Goal: Task Accomplishment & Management: Use online tool/utility

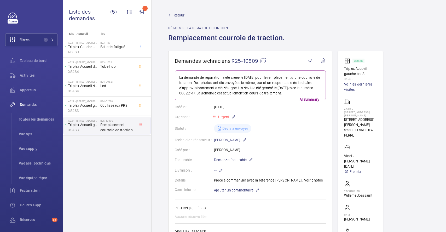
click at [182, 14] on span "Retour" at bounding box center [179, 15] width 11 height 5
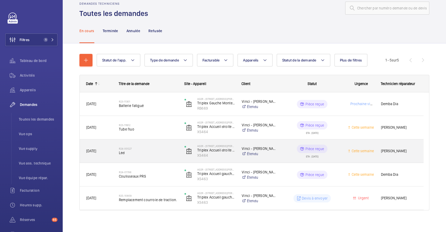
scroll to position [14, 0]
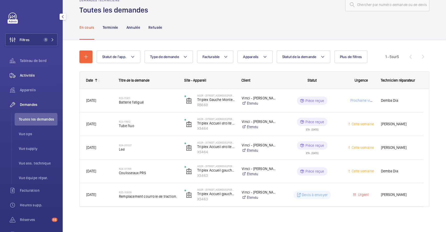
click at [34, 75] on span "Activités" at bounding box center [39, 75] width 38 height 5
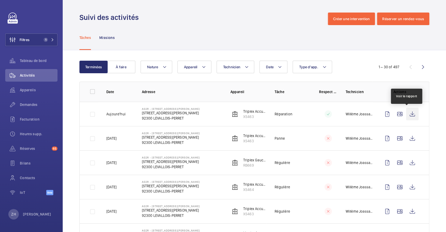
click at [406, 112] on wm-front-icon-button at bounding box center [412, 114] width 13 height 13
click at [397, 114] on wm-front-icon-button at bounding box center [400, 114] width 13 height 13
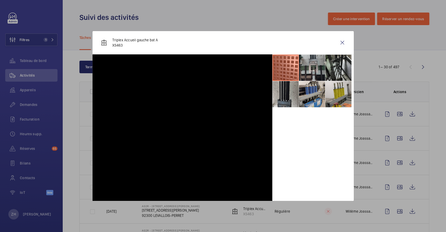
click at [314, 64] on li at bounding box center [312, 68] width 26 height 26
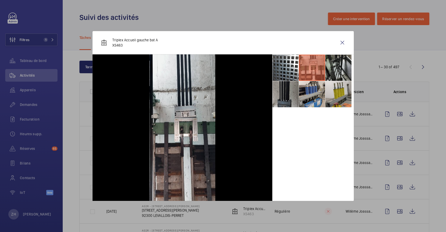
click at [289, 94] on li at bounding box center [286, 94] width 26 height 26
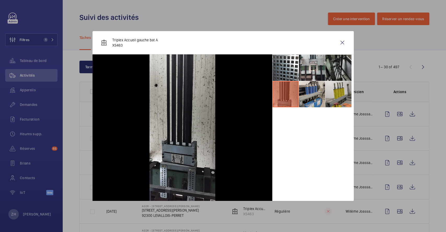
drag, startPoint x: 311, startPoint y: 65, endPoint x: 327, endPoint y: 65, distance: 16.5
click at [311, 65] on li at bounding box center [312, 68] width 26 height 26
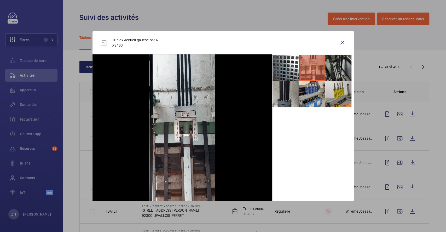
click at [343, 64] on li at bounding box center [338, 68] width 26 height 26
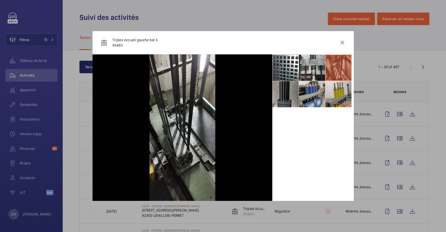
click at [288, 97] on li at bounding box center [286, 94] width 26 height 26
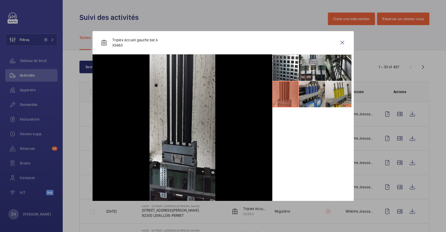
click at [315, 94] on li at bounding box center [312, 94] width 26 height 26
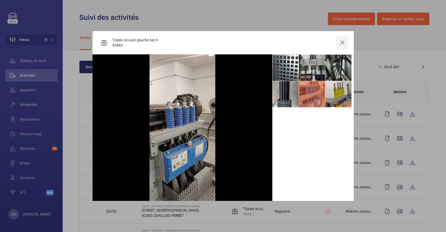
click at [344, 43] on wm-front-icon-button at bounding box center [342, 42] width 13 height 13
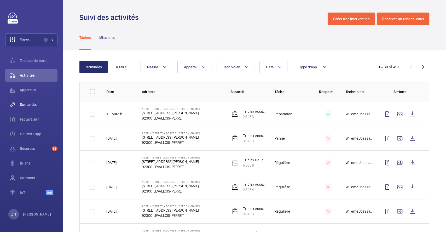
click at [30, 105] on span "Demandes" at bounding box center [39, 104] width 38 height 5
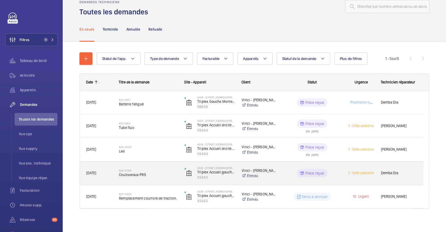
scroll to position [14, 0]
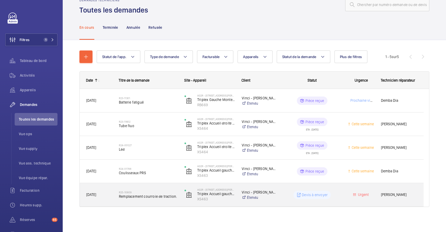
click at [283, 195] on wm-front-pills-cell "Devis à envoyer" at bounding box center [312, 195] width 59 height 8
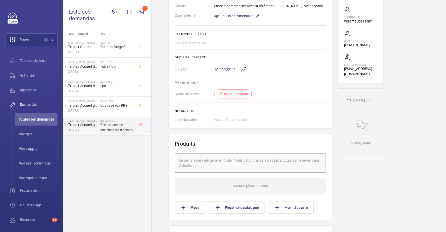
scroll to position [314, 0]
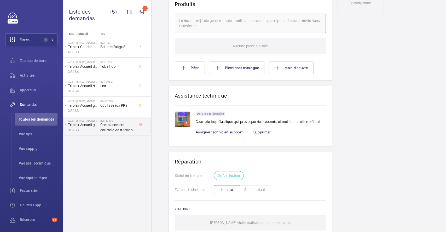
click at [184, 116] on img at bounding box center [183, 119] width 16 height 16
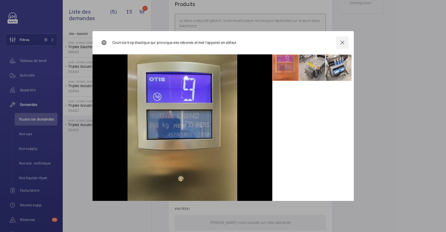
click at [346, 43] on wm-front-icon-button at bounding box center [342, 42] width 13 height 13
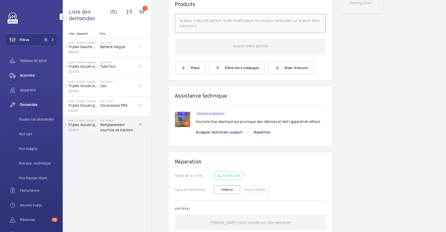
click at [32, 76] on span "Activités" at bounding box center [39, 75] width 38 height 5
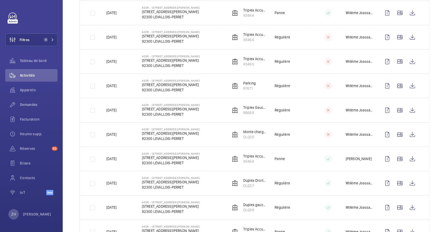
scroll to position [418, 0]
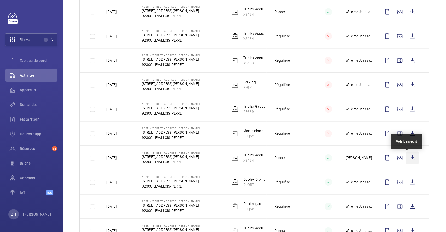
click at [406, 157] on wm-front-icon-button at bounding box center [412, 157] width 13 height 13
click at [407, 161] on wm-front-icon-button at bounding box center [412, 157] width 13 height 13
click at [32, 102] on span "Demandes" at bounding box center [39, 104] width 38 height 5
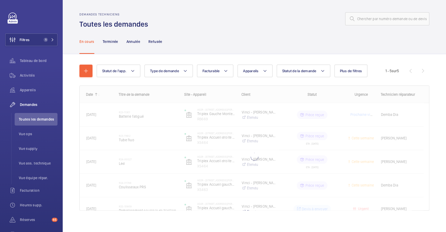
scroll to position [4, 0]
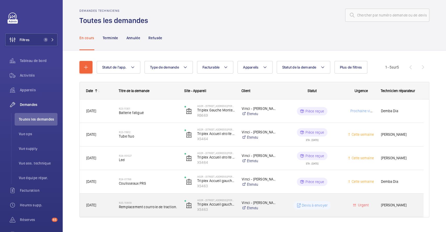
click at [157, 203] on h2 "R25-10809" at bounding box center [148, 202] width 59 height 3
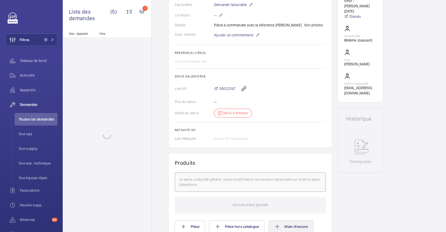
scroll to position [295, 0]
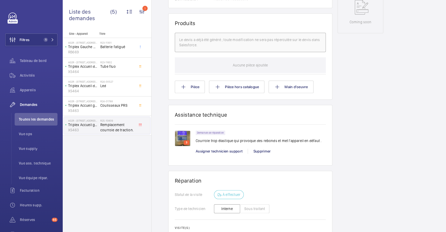
click at [180, 138] on img at bounding box center [183, 138] width 16 height 16
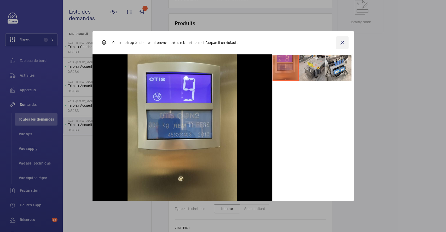
click at [343, 42] on wm-front-icon-button at bounding box center [342, 42] width 13 height 13
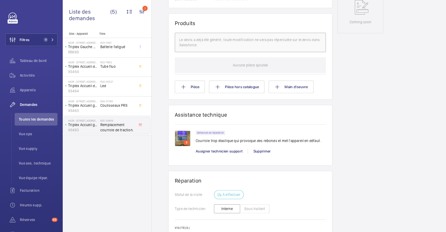
scroll to position [0, 0]
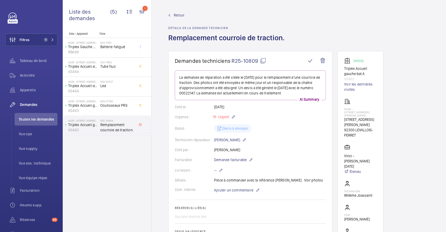
click at [179, 14] on span "Retour" at bounding box center [179, 15] width 11 height 5
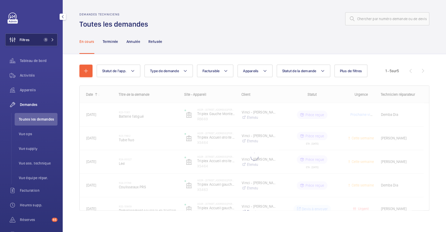
click at [33, 39] on button "Filtres 1" at bounding box center [31, 39] width 52 height 13
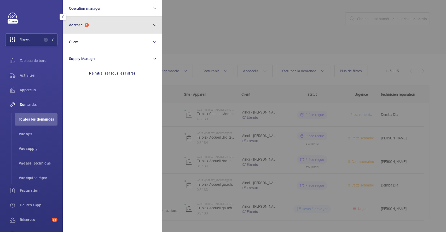
click at [116, 26] on button "Adresse 1" at bounding box center [112, 25] width 99 height 17
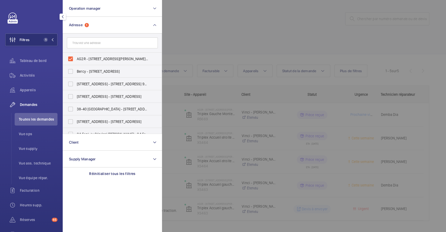
click at [303, 28] on div at bounding box center [385, 116] width 446 height 232
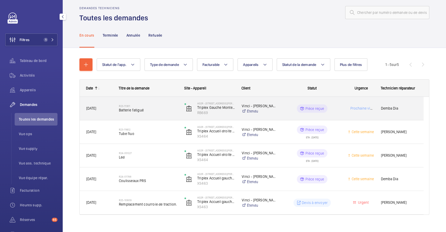
scroll to position [14, 0]
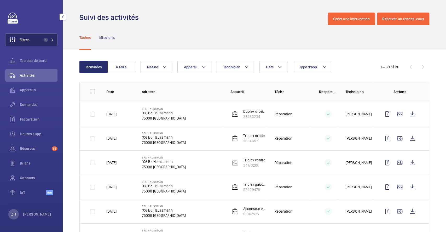
drag, startPoint x: 0, startPoint y: 0, endPoint x: 42, endPoint y: 41, distance: 59.0
click at [42, 41] on span "1" at bounding box center [45, 40] width 6 height 4
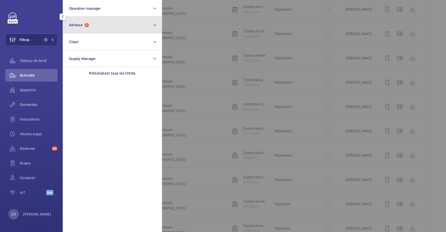
click at [87, 24] on span "1" at bounding box center [87, 25] width 4 height 4
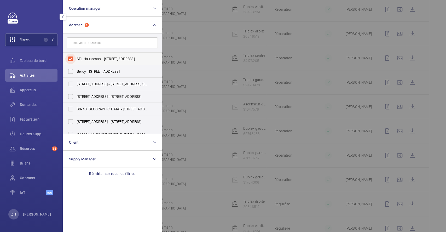
click at [70, 57] on input "SFL Haussman - 106 Bd Haussmann, PARIS 75008" at bounding box center [70, 59] width 10 height 10
checkbox input "false"
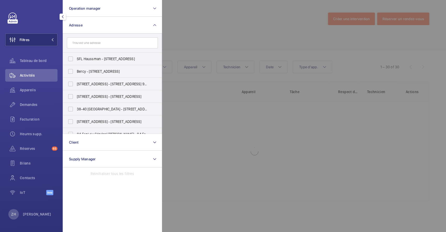
click at [241, 22] on div at bounding box center [385, 116] width 446 height 232
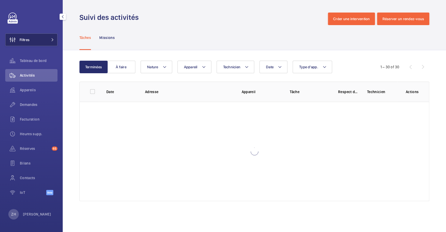
click at [24, 39] on span "Filtres" at bounding box center [25, 39] width 10 height 5
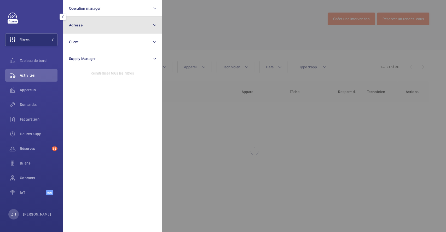
click at [92, 25] on button "Adresse" at bounding box center [112, 25] width 99 height 17
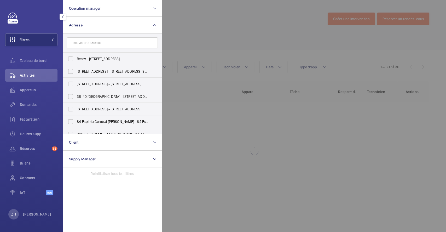
click at [97, 42] on input "text" at bounding box center [112, 42] width 91 height 11
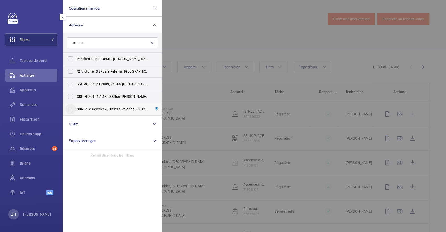
type input "38 LE PE"
drag, startPoint x: 72, startPoint y: 108, endPoint x: 84, endPoint y: 106, distance: 12.5
click at [71, 108] on input "38 Rue Le Pe le tier - 38 Rue Le Pe le tier, 75009 PARIS, PARIS 75009" at bounding box center [70, 109] width 10 height 10
checkbox input "true"
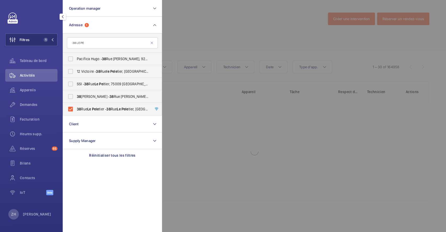
click at [206, 54] on div at bounding box center [385, 116] width 446 height 232
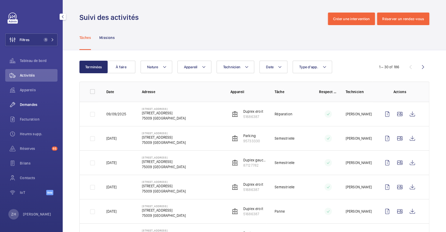
click at [25, 103] on span "Demandes" at bounding box center [39, 104] width 38 height 5
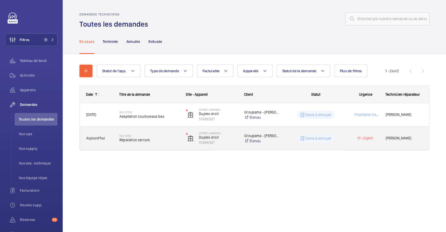
click at [159, 138] on span "Réparation serrure" at bounding box center [149, 139] width 60 height 5
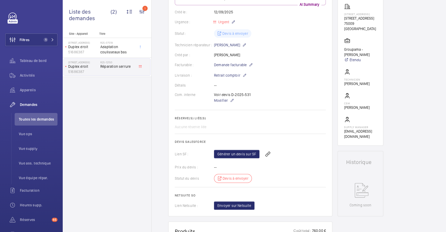
scroll to position [105, 0]
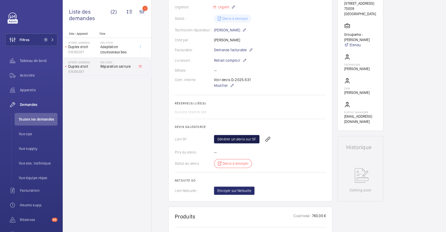
click at [245, 139] on link "Générer un devis sur SF" at bounding box center [236, 139] width 45 height 8
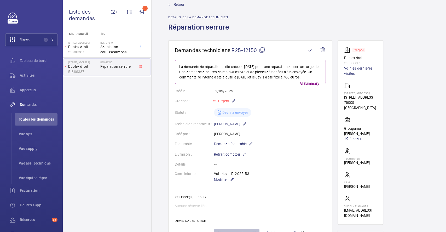
scroll to position [0, 0]
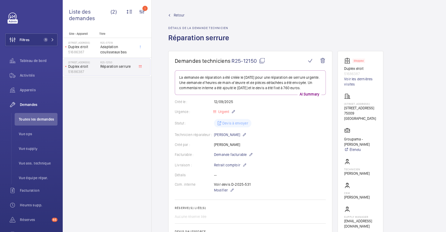
click at [180, 13] on span "Retour" at bounding box center [179, 15] width 11 height 5
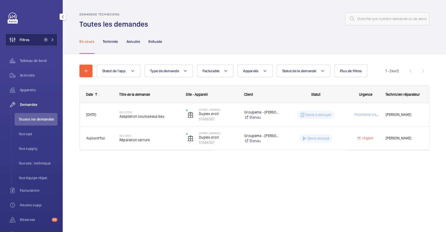
click at [28, 41] on span "Filtres" at bounding box center [25, 39] width 10 height 5
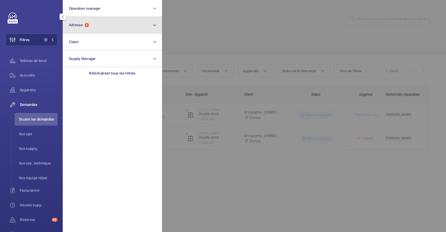
click at [92, 27] on button "Adresse 1" at bounding box center [112, 25] width 99 height 17
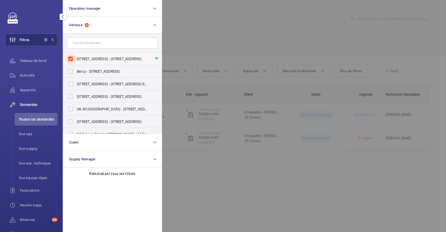
click at [71, 58] on input "38 Rue Le Peletier - 38 Rue Le Peletier, 75009 PARIS, PARIS 75009" at bounding box center [70, 59] width 10 height 10
checkbox input "false"
click at [233, 31] on div at bounding box center [385, 116] width 446 height 232
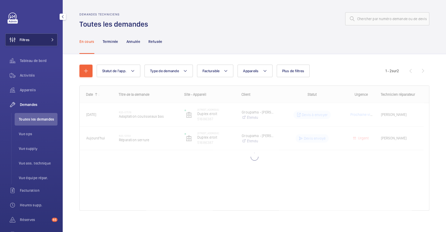
click at [26, 39] on span "Filtres" at bounding box center [25, 39] width 10 height 5
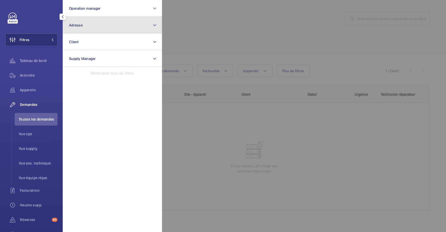
click at [97, 25] on button "Adresse" at bounding box center [112, 25] width 99 height 17
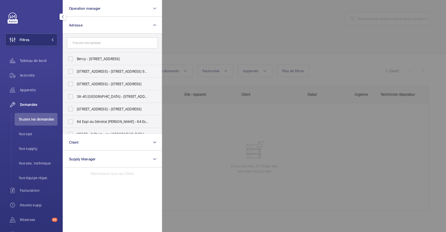
click at [97, 45] on input "text" at bounding box center [112, 42] width 91 height 11
type input "4"
click at [30, 74] on span "Activités" at bounding box center [39, 75] width 38 height 5
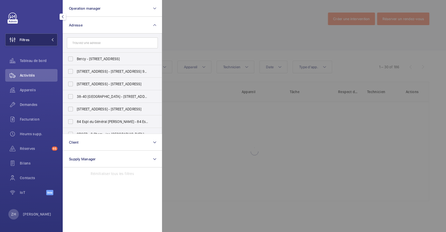
click at [30, 38] on span "Filtres" at bounding box center [25, 39] width 10 height 5
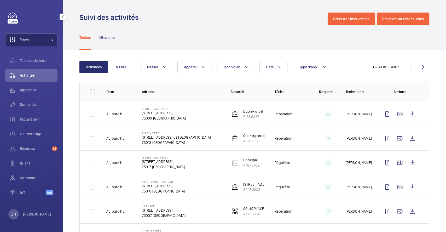
click at [33, 38] on button "Filtres" at bounding box center [31, 39] width 52 height 13
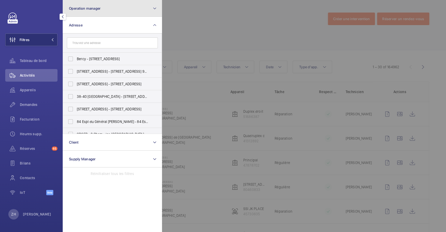
click at [105, 10] on button "Operation manager" at bounding box center [112, 8] width 99 height 17
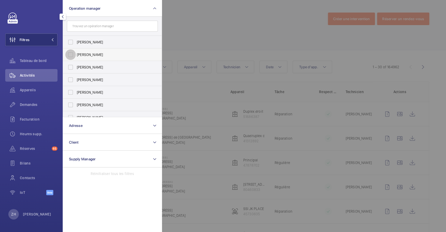
click at [72, 53] on input "Zohra Hamdani" at bounding box center [70, 54] width 10 height 10
checkbox input "true"
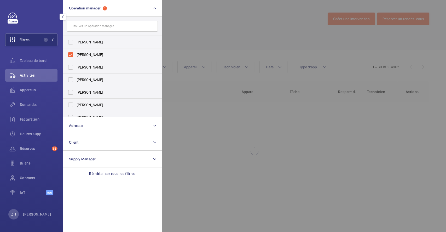
click at [225, 17] on div at bounding box center [385, 116] width 446 height 232
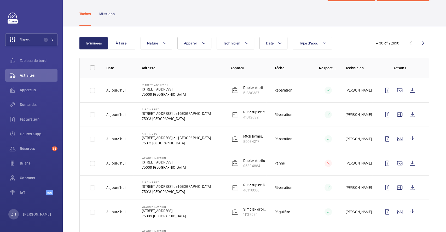
scroll to position [35, 0]
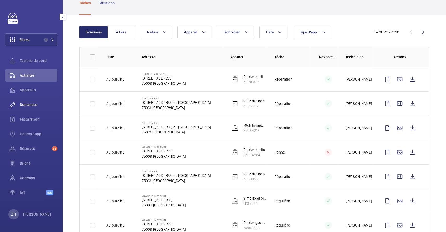
click at [28, 104] on span "Demandes" at bounding box center [39, 104] width 38 height 5
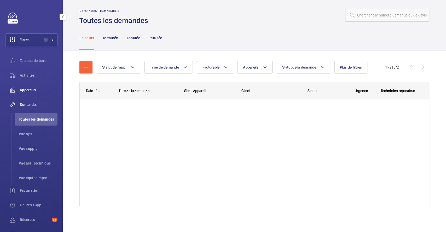
scroll to position [4, 0]
click at [31, 87] on span "Appareils" at bounding box center [39, 89] width 38 height 5
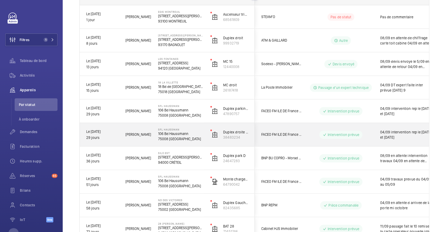
scroll to position [105, 0]
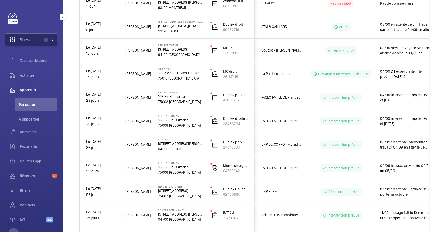
click at [29, 39] on span "Filtres" at bounding box center [25, 39] width 10 height 5
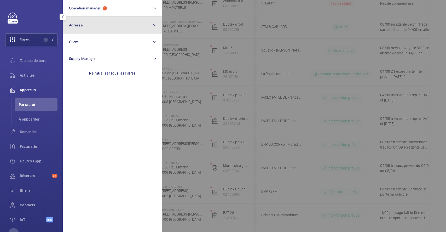
click at [77, 23] on span "Adresse" at bounding box center [76, 25] width 14 height 4
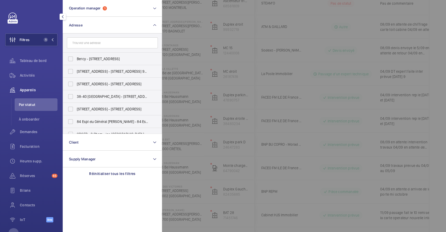
click at [90, 44] on input "text" at bounding box center [112, 42] width 91 height 11
type input "46 RUE"
click at [72, 72] on input "ND DES VICTOIRES - 46 Rue Notre Dame des Victoires, 75002 PARIS, PARIS 75002" at bounding box center [70, 71] width 10 height 10
checkbox input "true"
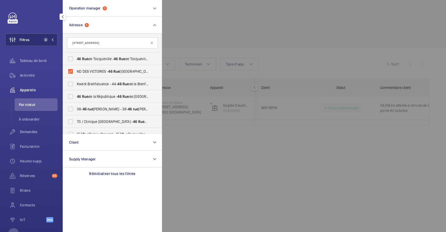
click at [185, 41] on div at bounding box center [385, 116] width 446 height 232
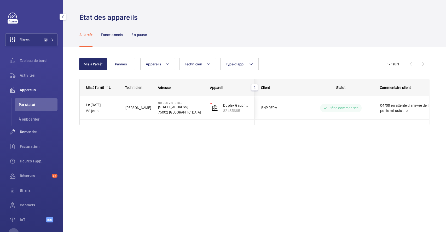
click at [32, 130] on span "Demandes" at bounding box center [39, 131] width 38 height 5
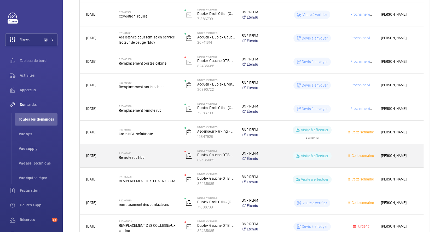
scroll to position [174, 0]
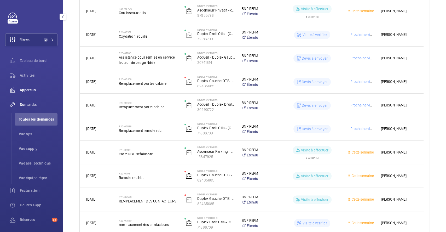
click at [32, 91] on span "Appareils" at bounding box center [39, 89] width 38 height 5
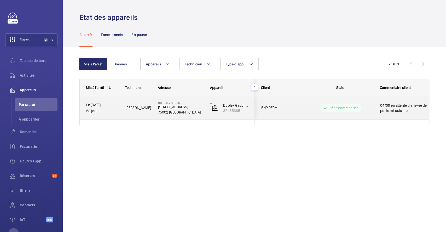
click at [304, 104] on div "Pièce commandée" at bounding box center [337, 108] width 71 height 19
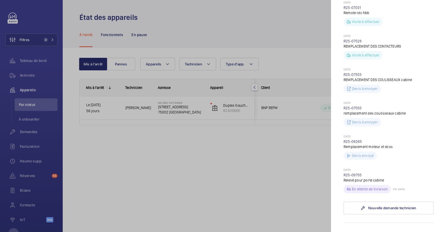
scroll to position [244, 0]
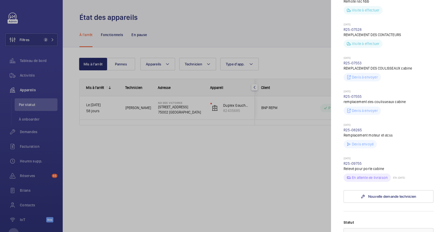
click at [249, 162] on div at bounding box center [223, 116] width 446 height 232
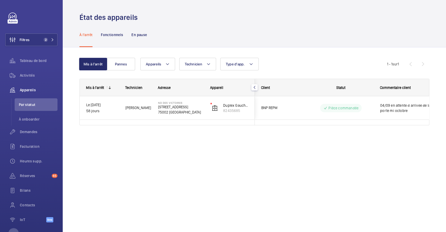
scroll to position [0, 0]
click at [38, 104] on span "Par statut" at bounding box center [38, 104] width 39 height 5
click at [29, 130] on span "Demandes" at bounding box center [39, 131] width 38 height 5
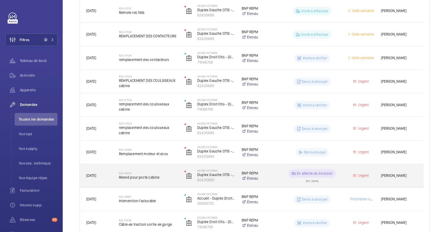
scroll to position [348, 0]
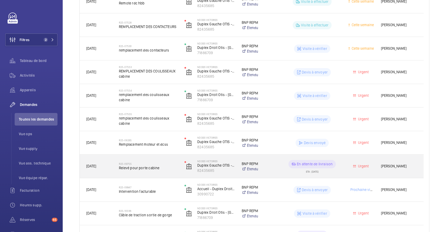
click at [172, 160] on div "R25-09755 Relevé pour porte cabine" at bounding box center [148, 166] width 59 height 15
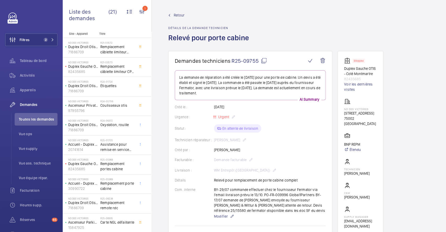
click at [177, 14] on span "Retour" at bounding box center [179, 15] width 11 height 5
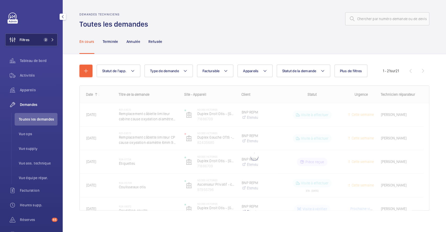
drag, startPoint x: 27, startPoint y: 38, endPoint x: 32, endPoint y: 37, distance: 5.3
click at [27, 38] on span "Filtres" at bounding box center [25, 39] width 10 height 5
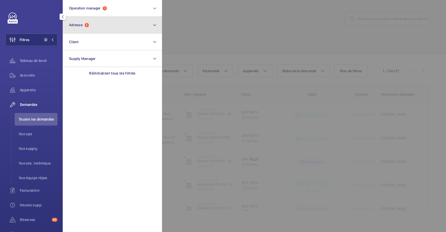
click at [84, 23] on span "Adresse 1" at bounding box center [79, 25] width 20 height 4
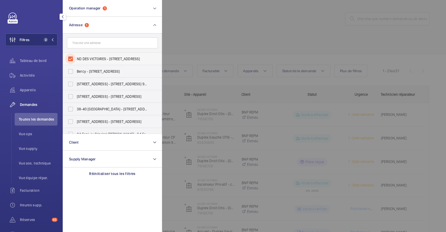
click at [72, 57] on input "ND DES VICTOIRES - 46 Rue Notre Dame des Victoires, 75002 PARIS, PARIS 75002" at bounding box center [70, 59] width 10 height 10
checkbox input "false"
click at [244, 37] on div at bounding box center [385, 116] width 446 height 232
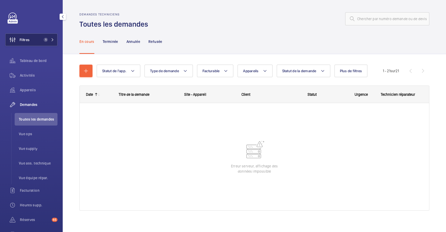
click at [31, 39] on button "Filtres 1" at bounding box center [31, 39] width 52 height 13
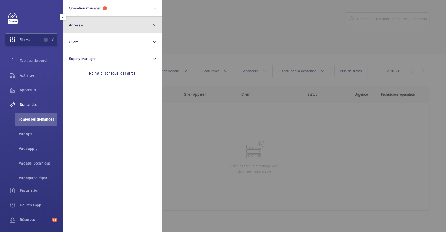
click at [98, 24] on button "Adresse" at bounding box center [112, 25] width 99 height 17
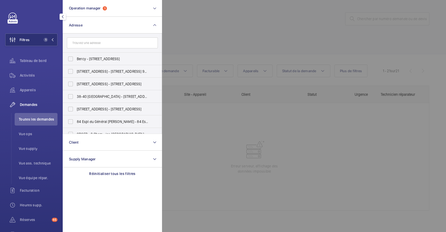
click at [93, 44] on input "text" at bounding box center [112, 42] width 91 height 11
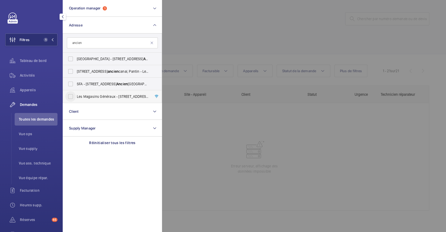
type input "ancien"
click at [73, 94] on input "Les Magasins Généraux - 1 Rue de l' Ancien Canal, PANTIN 93500" at bounding box center [70, 96] width 10 height 10
checkbox input "true"
click at [225, 37] on div at bounding box center [385, 116] width 446 height 232
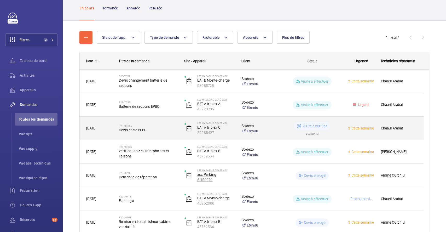
scroll to position [61, 0]
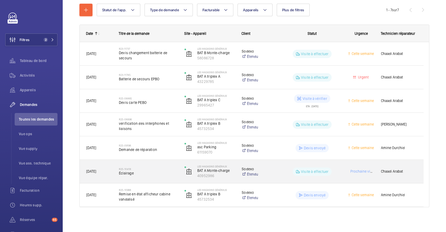
click at [162, 167] on h2 "R25-10418" at bounding box center [148, 168] width 59 height 3
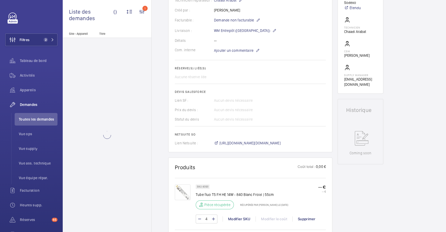
scroll to position [139, 0]
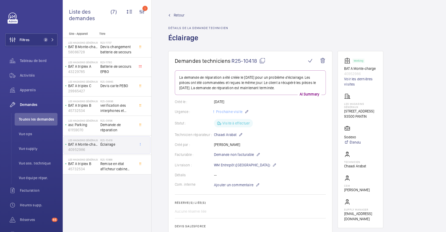
click at [181, 16] on span "Retour" at bounding box center [179, 15] width 11 height 5
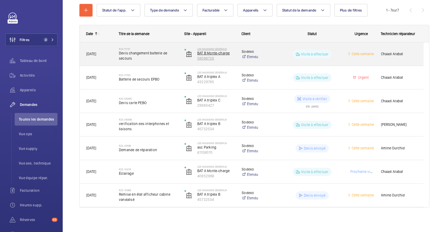
scroll to position [61, 0]
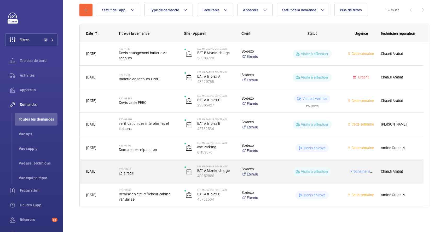
click at [165, 167] on h2 "R25-10418" at bounding box center [148, 168] width 59 height 3
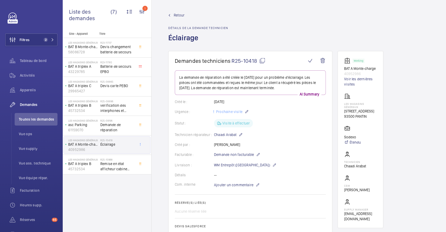
click at [174, 13] on link "Retour" at bounding box center [198, 15] width 60 height 5
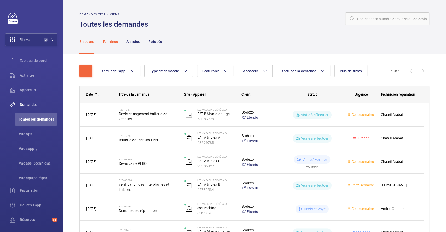
click at [109, 39] on p "Terminée" at bounding box center [110, 41] width 15 height 5
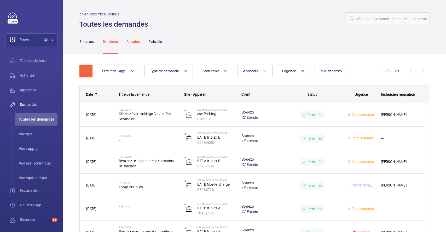
click at [135, 39] on p "Annulée" at bounding box center [133, 41] width 14 height 5
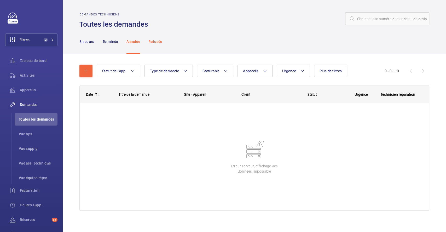
click at [159, 39] on p "Refusée" at bounding box center [155, 41] width 14 height 5
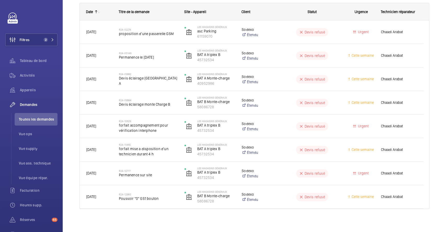
scroll to position [84, 0]
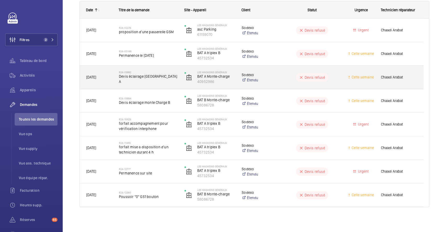
click at [151, 69] on div "R24-09992 Devis éclairage monte Charge A" at bounding box center [145, 78] width 65 height 24
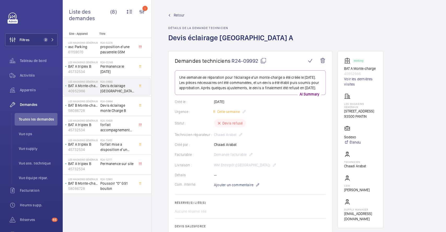
click at [177, 14] on span "Retour" at bounding box center [179, 15] width 11 height 5
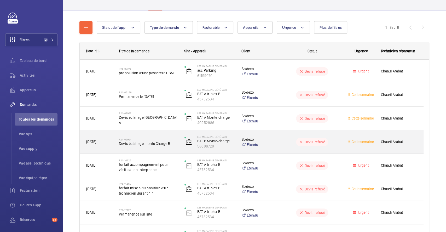
scroll to position [15, 0]
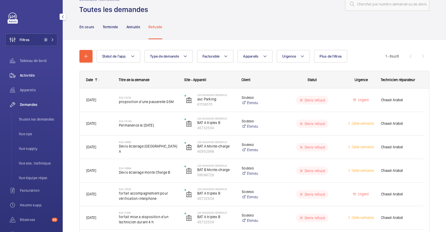
click at [31, 73] on span "Activités" at bounding box center [39, 75] width 38 height 5
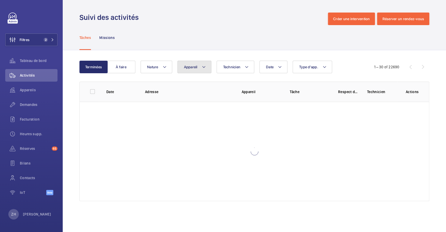
click at [206, 66] on button "Appareil" at bounding box center [194, 67] width 34 height 13
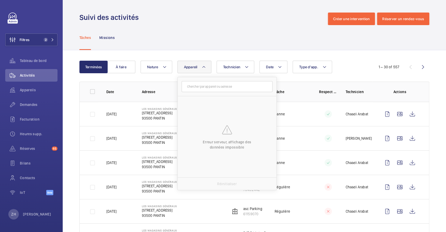
click at [221, 34] on div "Tâches Missions" at bounding box center [254, 37] width 350 height 25
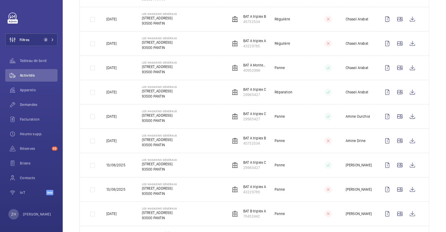
scroll to position [348, 0]
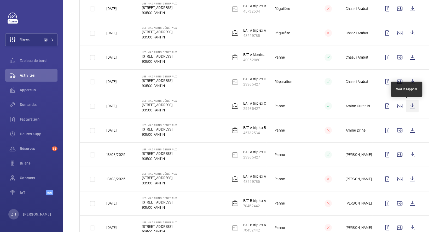
click at [407, 106] on wm-front-icon-button at bounding box center [412, 106] width 13 height 13
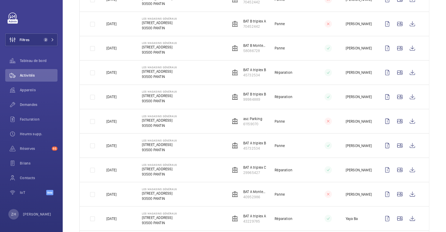
scroll to position [592, 0]
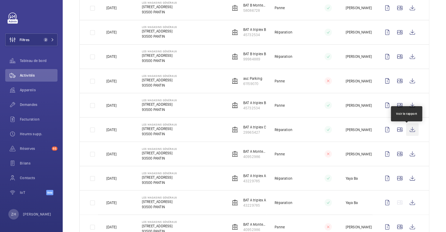
click at [406, 132] on wm-front-icon-button at bounding box center [412, 129] width 13 height 13
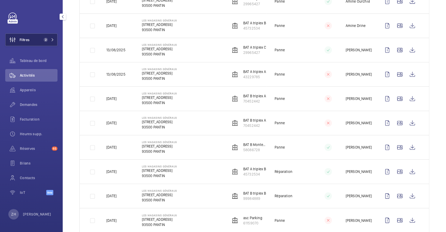
click at [36, 38] on button "Filtres 2" at bounding box center [31, 39] width 52 height 13
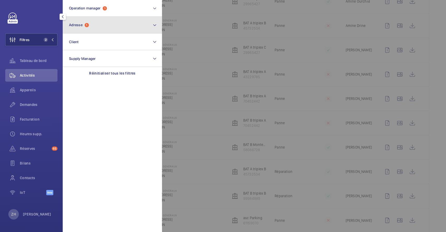
click at [84, 26] on span "Adresse 1" at bounding box center [79, 25] width 20 height 4
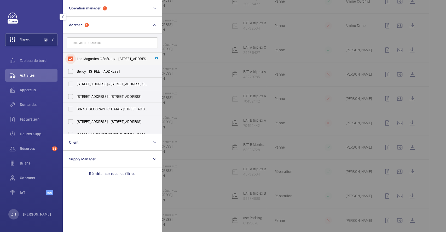
click at [74, 58] on input "Les Magasins Généraux - 1 Rue de l'Ancien Canal, PANTIN 93500" at bounding box center [70, 59] width 10 height 10
checkbox input "false"
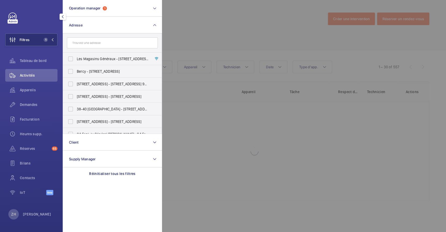
drag, startPoint x: 185, startPoint y: 36, endPoint x: 162, endPoint y: 35, distance: 22.7
click at [186, 35] on div at bounding box center [385, 116] width 446 height 232
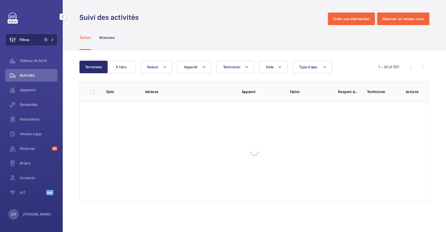
click at [33, 41] on button "Filtres 1" at bounding box center [31, 39] width 52 height 13
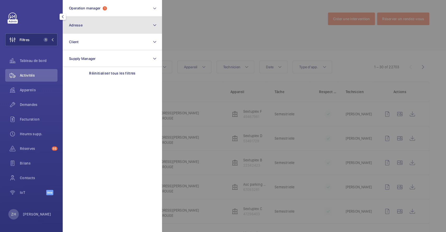
click at [97, 25] on button "Adresse" at bounding box center [112, 25] width 99 height 17
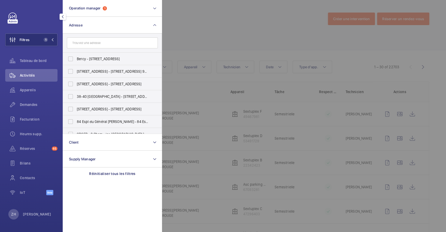
click at [100, 44] on input "text" at bounding box center [112, 42] width 91 height 11
type input "gustave eiff"
click at [71, 97] on input "SILO EST - 4 Rue Gustave Eiff el, CRÉTEIL 94000" at bounding box center [70, 96] width 10 height 10
checkbox input "true"
click at [223, 29] on div at bounding box center [385, 116] width 446 height 232
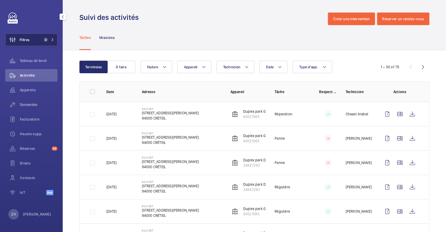
click at [36, 41] on button "Filtres 2" at bounding box center [31, 39] width 52 height 13
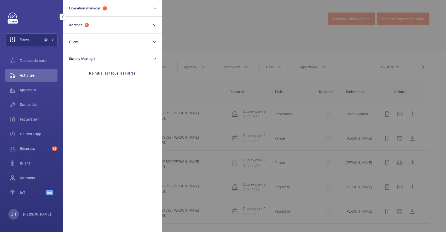
click at [209, 26] on div at bounding box center [385, 116] width 446 height 232
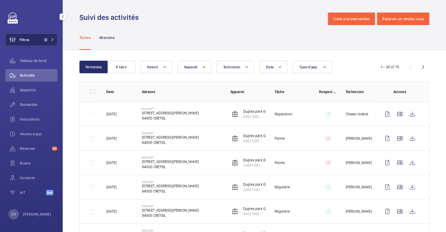
click at [26, 38] on span "Filtres" at bounding box center [25, 39] width 10 height 5
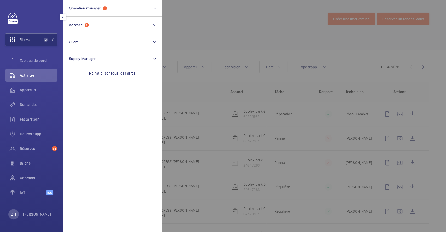
click at [209, 26] on div at bounding box center [385, 116] width 446 height 232
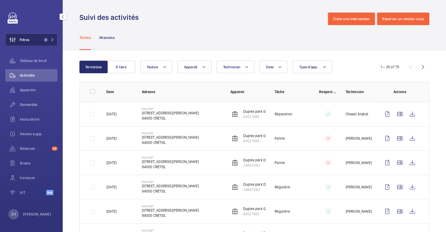
click at [36, 39] on button "Filtres 2" at bounding box center [31, 39] width 52 height 13
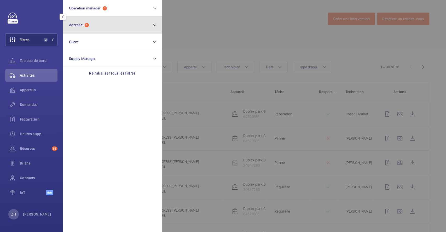
click at [107, 29] on button "Adresse 1" at bounding box center [112, 25] width 99 height 17
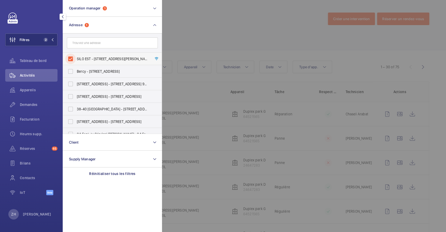
click at [72, 59] on input "SILO EST - 4 Rue Gustave Eiffel, CRÉTEIL 94000" at bounding box center [70, 59] width 10 height 10
checkbox input "false"
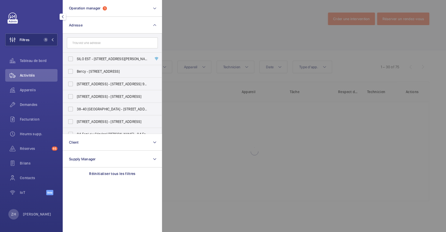
drag, startPoint x: 189, startPoint y: 25, endPoint x: 153, endPoint y: 28, distance: 36.5
click at [190, 24] on div at bounding box center [385, 116] width 446 height 232
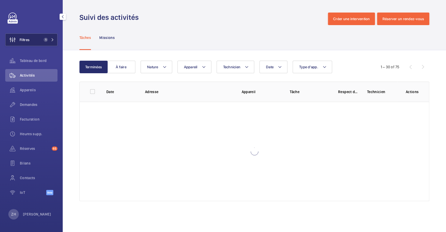
click at [27, 39] on span "Filtres" at bounding box center [25, 39] width 10 height 5
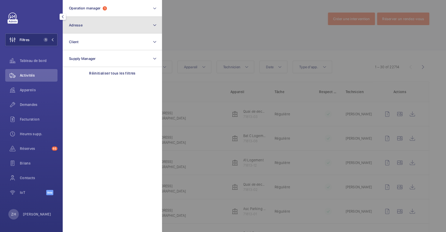
click at [96, 24] on button "Adresse" at bounding box center [112, 25] width 99 height 17
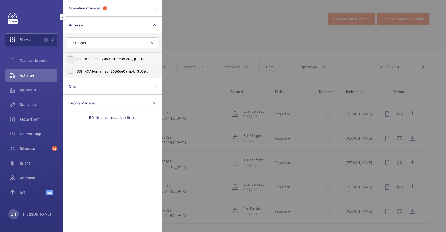
type input "205 CARN"
click at [72, 58] on input "Les Fontaines - 205 Rue Carn ot 203, FONTENAY-SOUS-BOIS 94120" at bounding box center [70, 59] width 10 height 10
checkbox input "true"
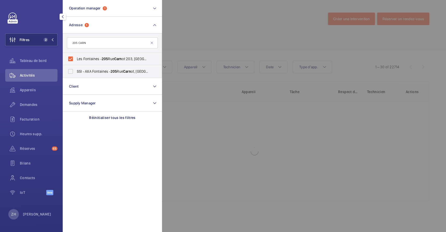
click at [166, 37] on div at bounding box center [385, 116] width 446 height 232
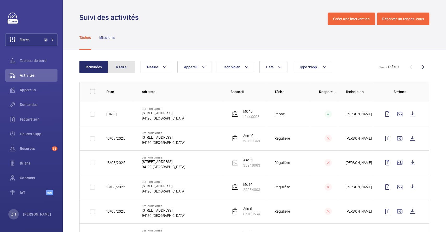
click at [125, 67] on button "À faire" at bounding box center [121, 67] width 28 height 13
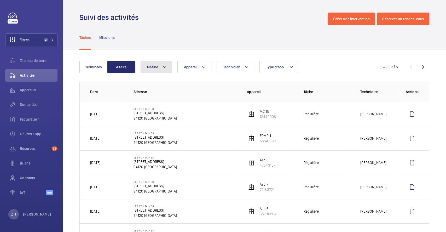
click at [166, 66] on mat-icon at bounding box center [165, 67] width 4 height 6
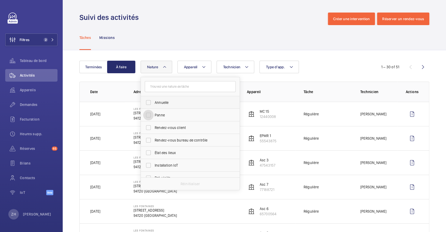
click at [148, 115] on input "Panne" at bounding box center [148, 115] width 10 height 10
checkbox input "true"
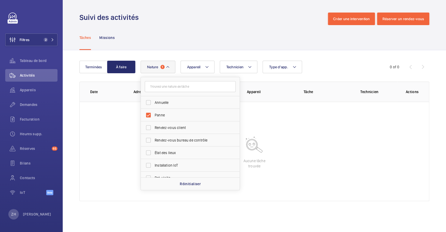
click at [195, 42] on div "Tâches Missions" at bounding box center [254, 37] width 350 height 25
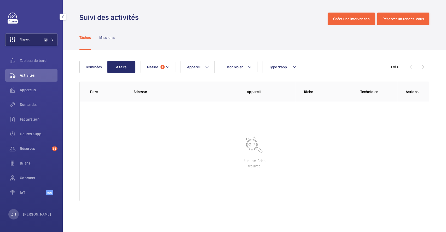
click at [32, 39] on button "Filtres 2" at bounding box center [31, 39] width 52 height 13
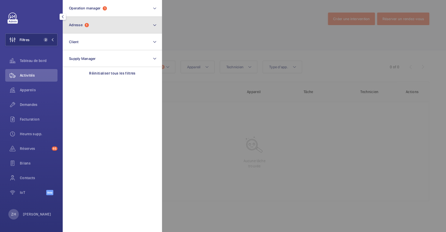
click at [113, 29] on button "Adresse 1" at bounding box center [112, 25] width 99 height 17
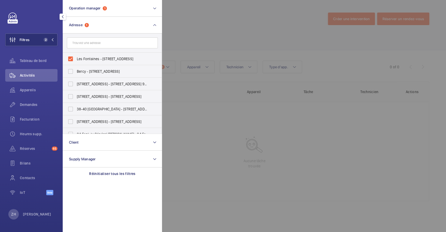
drag, startPoint x: 193, startPoint y: 28, endPoint x: 172, endPoint y: 38, distance: 22.7
click at [193, 28] on div at bounding box center [385, 116] width 446 height 232
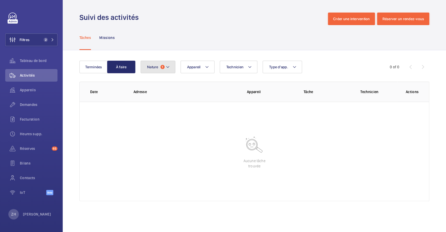
click at [168, 65] on mat-icon at bounding box center [168, 67] width 4 height 6
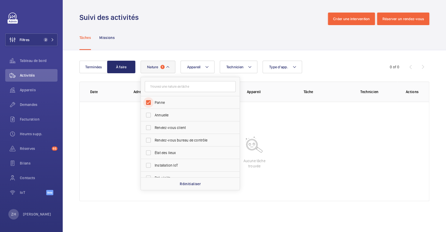
drag, startPoint x: 148, startPoint y: 102, endPoint x: 164, endPoint y: 76, distance: 30.3
click at [149, 102] on input "Panne" at bounding box center [148, 102] width 10 height 10
checkbox input "false"
click at [199, 20] on div "Suivi des activités Créer une intervention Réserver un rendez-vous" at bounding box center [254, 19] width 350 height 13
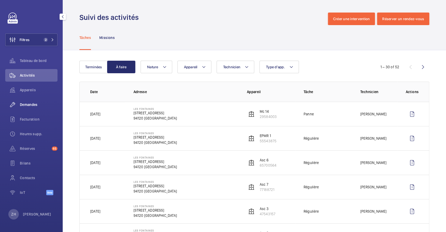
click at [34, 104] on span "Demandes" at bounding box center [39, 104] width 38 height 5
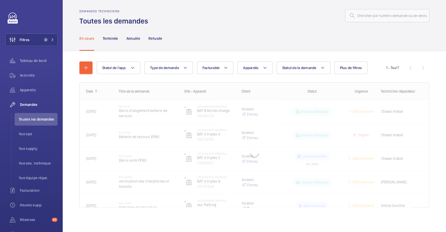
scroll to position [4, 0]
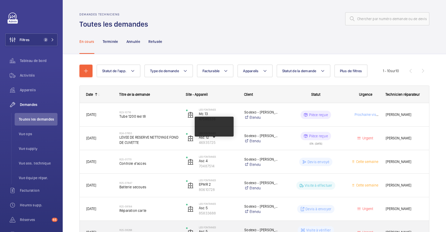
scroll to position [132, 0]
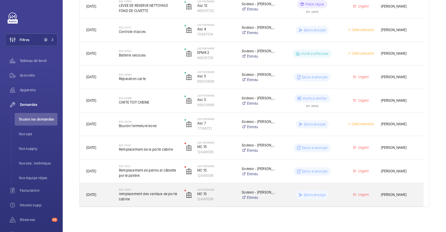
click at [163, 202] on div "R25-11805 remplacement des vantaux de porte cabine" at bounding box center [148, 194] width 59 height 15
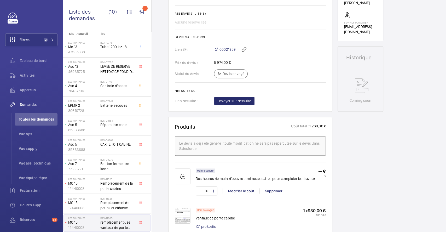
scroll to position [195, 0]
click at [231, 51] on span "00021959" at bounding box center [228, 48] width 16 height 5
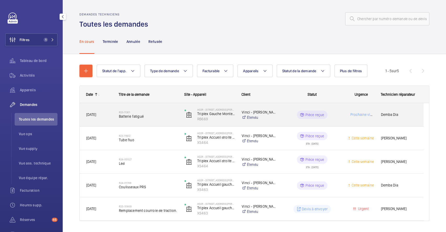
scroll to position [14, 0]
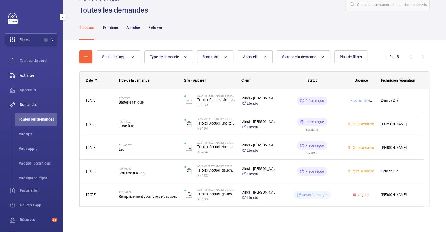
click at [31, 73] on span "Activités" at bounding box center [39, 75] width 38 height 5
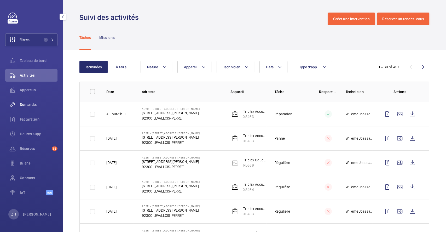
click at [29, 104] on span "Demandes" at bounding box center [39, 104] width 38 height 5
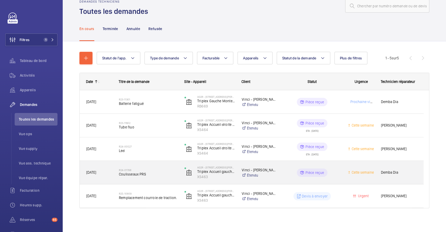
scroll to position [14, 0]
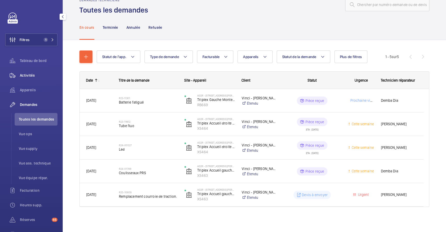
click at [29, 75] on span "Activités" at bounding box center [39, 75] width 38 height 5
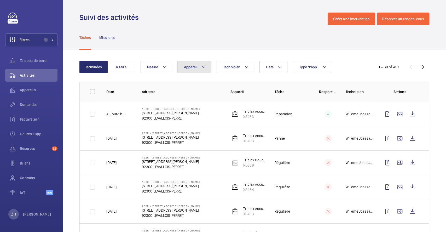
click at [207, 66] on button "Appareil" at bounding box center [194, 67] width 34 height 13
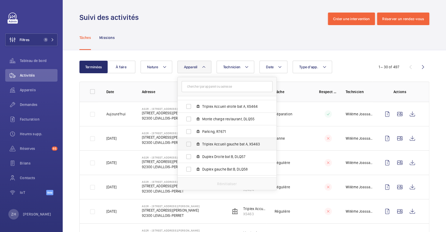
scroll to position [32, 0]
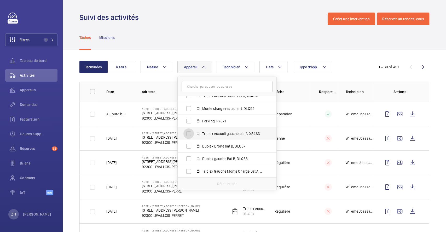
click at [189, 130] on input "Triplex Accueil gauche bat A, XS463" at bounding box center [188, 133] width 10 height 10
checkbox input "true"
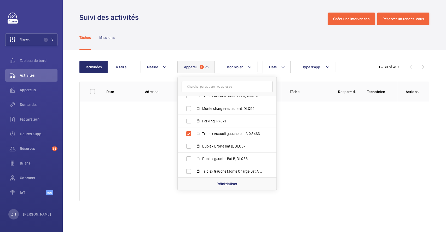
drag, startPoint x: 247, startPoint y: 31, endPoint x: 305, endPoint y: 74, distance: 72.6
click at [247, 31] on div "Tâches Missions" at bounding box center [254, 37] width 350 height 25
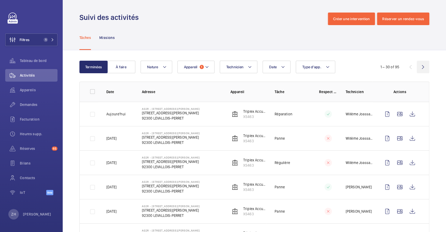
click at [417, 65] on wm-front-icon-button at bounding box center [423, 67] width 13 height 13
click at [418, 68] on wm-front-icon-button at bounding box center [423, 67] width 13 height 13
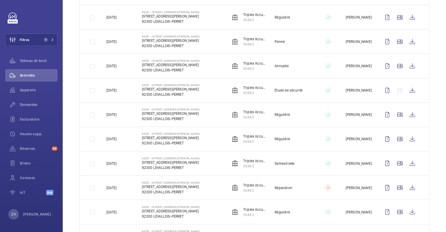
scroll to position [614, 0]
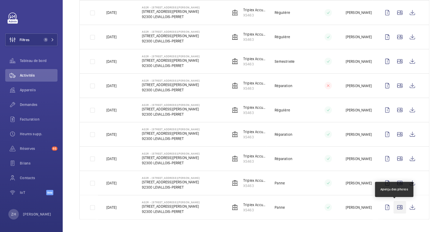
click at [394, 206] on wm-front-icon-button at bounding box center [400, 207] width 13 height 13
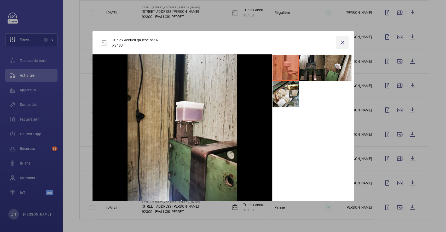
click at [344, 44] on wm-front-icon-button at bounding box center [342, 42] width 13 height 13
click at [395, 183] on wm-front-icon-button at bounding box center [400, 182] width 13 height 13
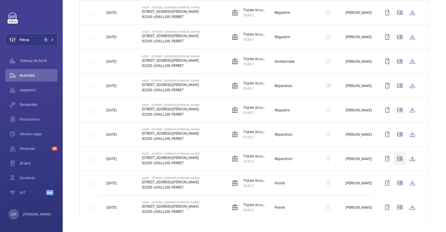
click at [340, 41] on td "Patrick Rapon" at bounding box center [355, 37] width 36 height 24
click at [394, 158] on wm-front-icon-button at bounding box center [400, 158] width 13 height 13
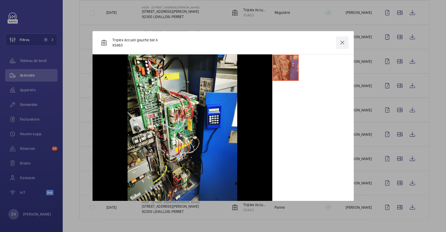
click at [343, 41] on wm-front-icon-button at bounding box center [342, 42] width 13 height 13
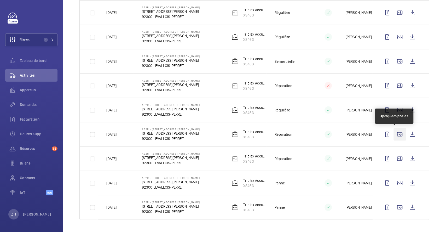
click at [394, 134] on wm-front-icon-button at bounding box center [400, 134] width 13 height 13
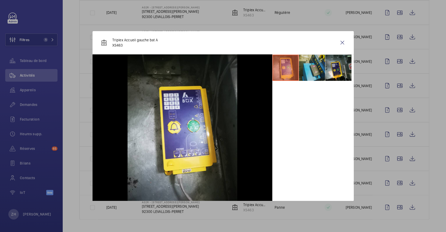
click at [317, 66] on li at bounding box center [312, 68] width 26 height 26
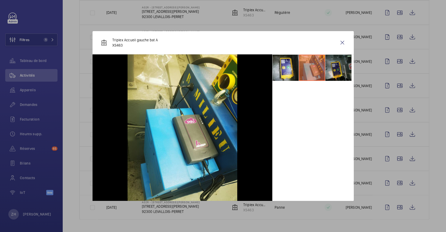
click at [338, 66] on li at bounding box center [338, 68] width 26 height 26
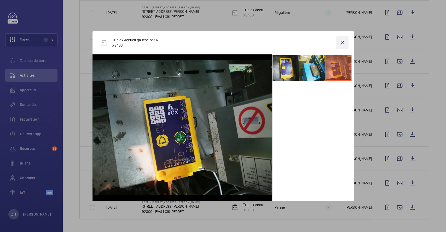
click at [342, 40] on wm-front-icon-button at bounding box center [342, 42] width 13 height 13
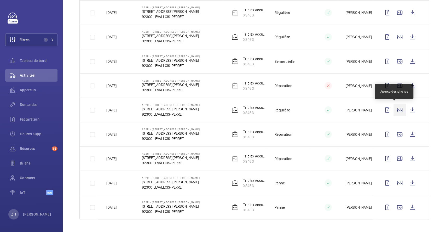
click at [395, 108] on wm-front-icon-button at bounding box center [400, 109] width 13 height 13
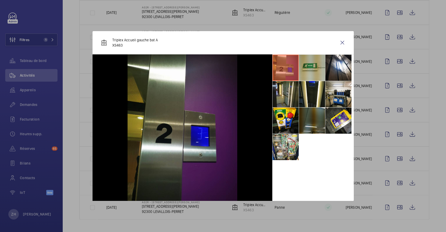
click at [312, 115] on li at bounding box center [312, 120] width 26 height 26
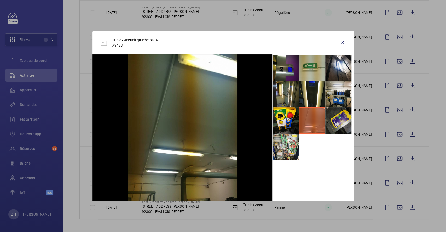
click at [337, 114] on li at bounding box center [338, 120] width 26 height 26
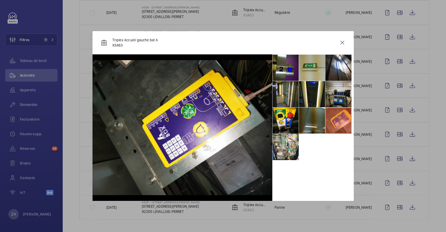
drag, startPoint x: 341, startPoint y: 100, endPoint x: 337, endPoint y: 100, distance: 3.2
click at [341, 100] on li at bounding box center [338, 94] width 26 height 26
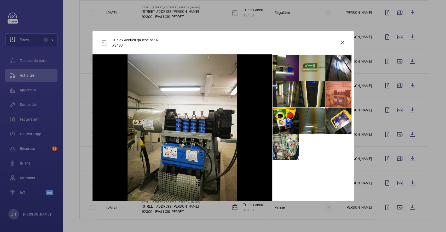
click at [325, 97] on li at bounding box center [312, 94] width 26 height 26
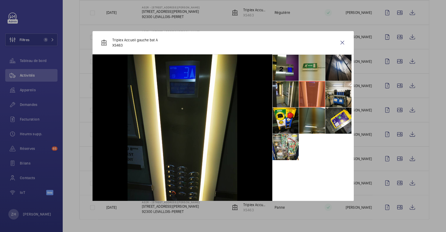
click at [337, 66] on li at bounding box center [338, 68] width 26 height 26
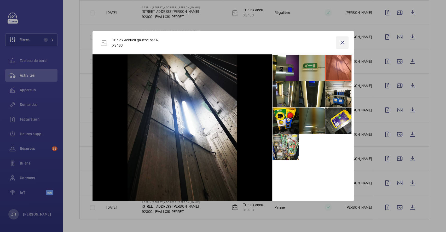
click at [342, 40] on wm-front-icon-button at bounding box center [342, 42] width 13 height 13
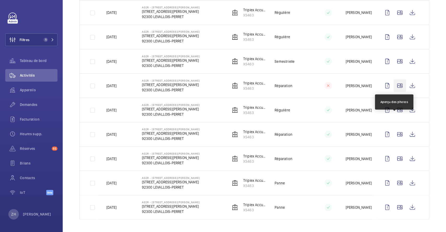
click at [394, 92] on wm-front-icon-button at bounding box center [400, 85] width 13 height 13
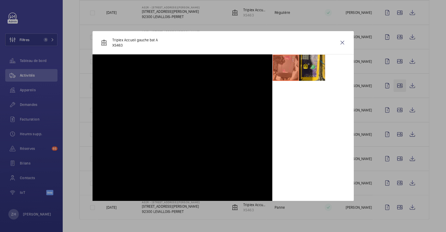
scroll to position [579, 0]
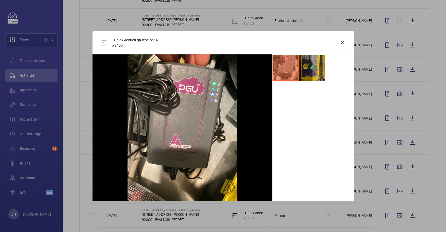
click at [309, 68] on li at bounding box center [312, 68] width 26 height 26
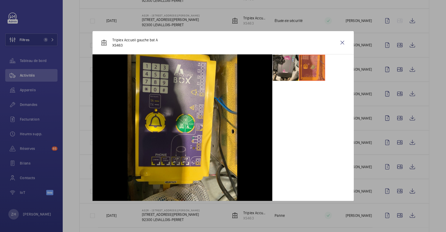
drag, startPoint x: 346, startPoint y: 41, endPoint x: 343, endPoint y: 43, distance: 3.3
click at [346, 41] on wm-front-icon-button at bounding box center [342, 42] width 13 height 13
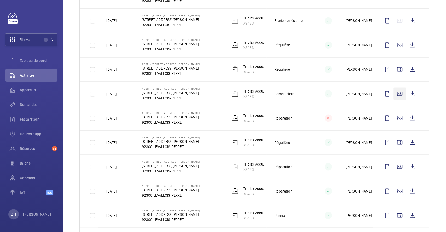
click at [394, 100] on wm-front-icon-button at bounding box center [400, 93] width 13 height 13
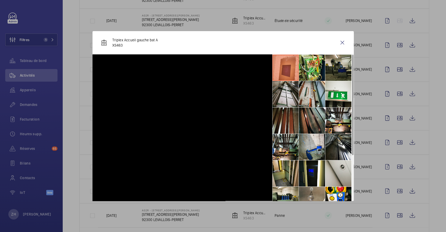
scroll to position [545, 0]
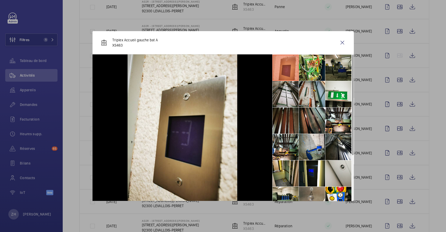
click at [284, 116] on li at bounding box center [286, 120] width 26 height 26
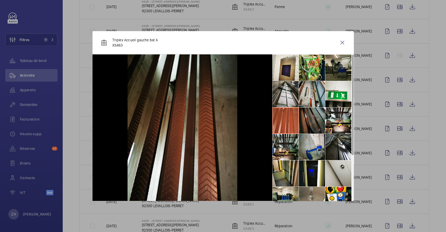
click at [308, 120] on li at bounding box center [312, 120] width 26 height 26
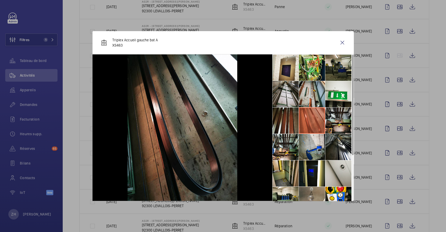
click at [332, 119] on li at bounding box center [338, 120] width 26 height 26
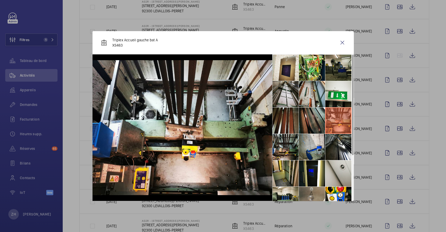
click at [284, 147] on li at bounding box center [286, 147] width 26 height 26
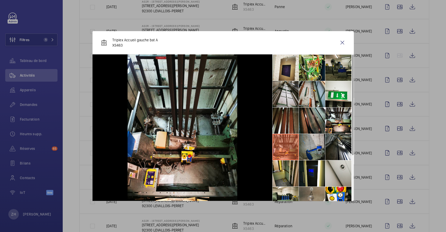
click at [317, 149] on li at bounding box center [312, 147] width 26 height 26
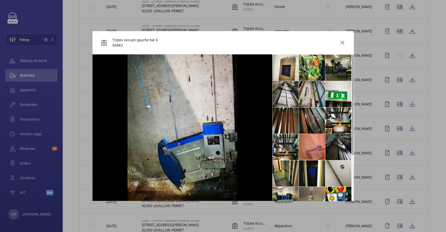
click at [343, 147] on li at bounding box center [338, 147] width 26 height 26
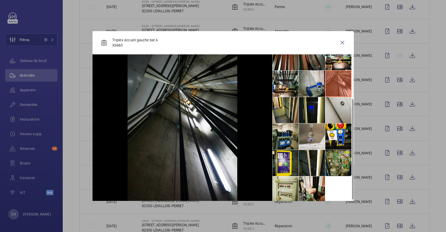
scroll to position [65, 0]
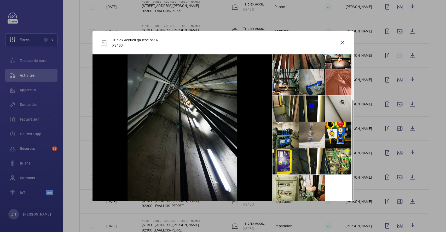
click at [279, 109] on li at bounding box center [286, 108] width 26 height 26
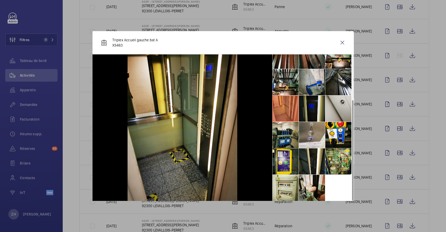
click at [310, 112] on li at bounding box center [312, 108] width 26 height 26
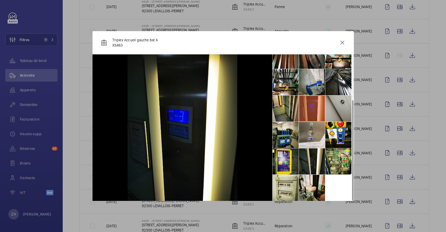
click at [337, 111] on li at bounding box center [338, 108] width 26 height 26
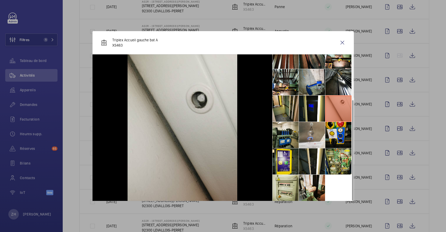
click at [341, 133] on li at bounding box center [338, 135] width 26 height 26
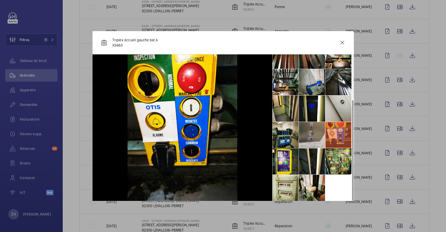
drag, startPoint x: 320, startPoint y: 139, endPoint x: 314, endPoint y: 139, distance: 5.5
click at [320, 139] on li at bounding box center [312, 135] width 26 height 26
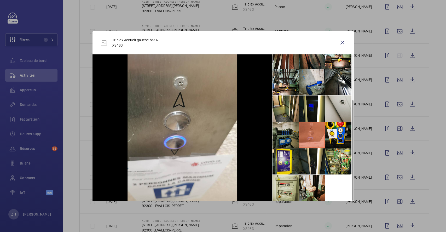
click at [286, 131] on li at bounding box center [286, 135] width 26 height 26
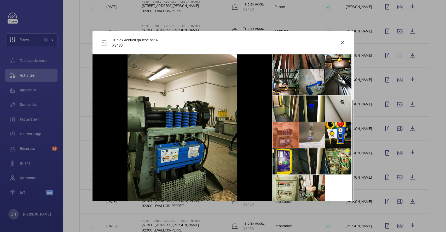
click at [309, 155] on li at bounding box center [312, 161] width 26 height 26
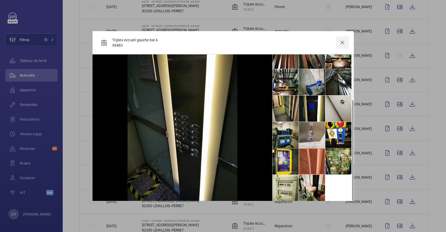
click at [342, 43] on wm-front-icon-button at bounding box center [342, 42] width 13 height 13
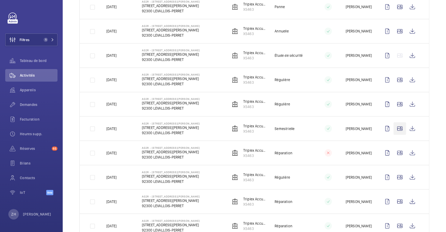
click at [394, 128] on wm-front-icon-button at bounding box center [400, 128] width 13 height 13
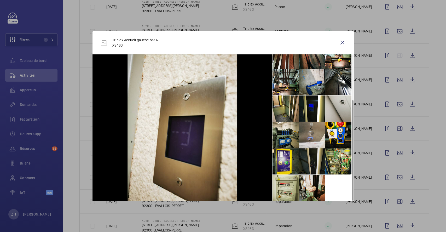
click at [314, 159] on li at bounding box center [312, 161] width 26 height 26
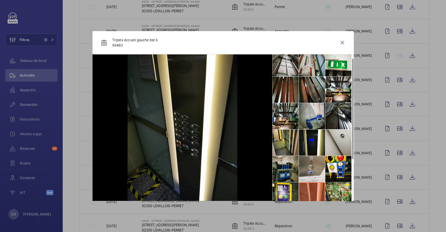
scroll to position [0, 0]
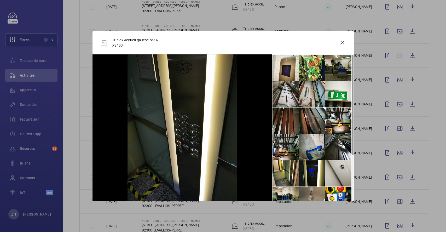
click at [288, 122] on li at bounding box center [286, 120] width 26 height 26
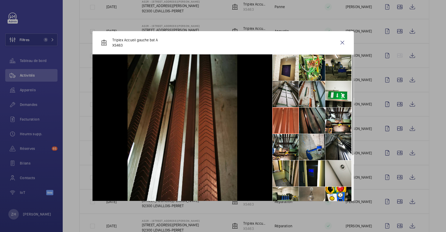
click at [311, 125] on li at bounding box center [312, 120] width 26 height 26
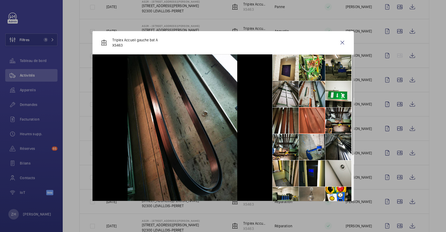
click at [337, 122] on li at bounding box center [338, 120] width 26 height 26
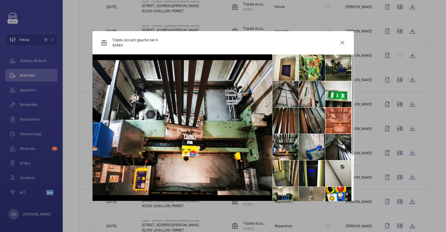
click at [288, 97] on li at bounding box center [286, 94] width 26 height 26
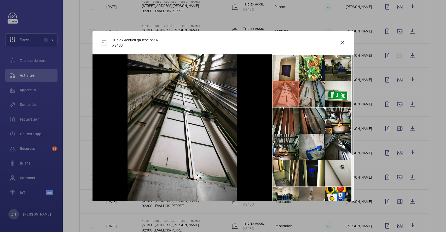
click at [310, 96] on li at bounding box center [312, 94] width 26 height 26
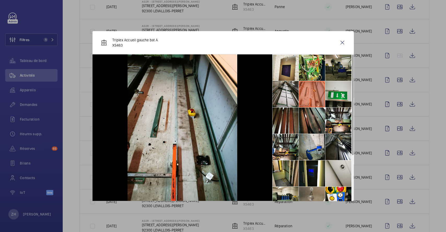
click at [340, 100] on li at bounding box center [338, 94] width 26 height 26
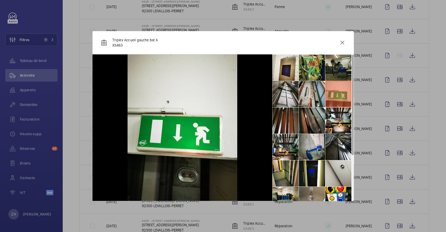
click at [313, 73] on li at bounding box center [312, 68] width 26 height 26
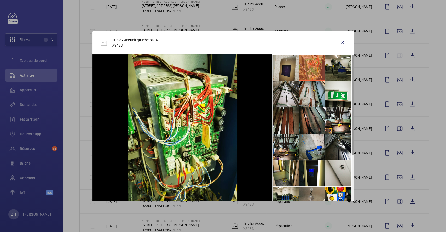
click at [287, 63] on li at bounding box center [286, 68] width 26 height 26
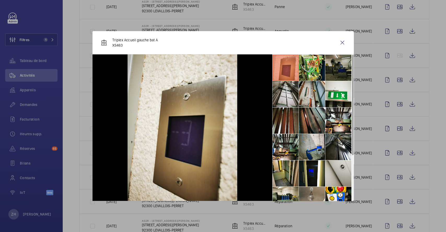
click at [342, 68] on li at bounding box center [338, 68] width 26 height 26
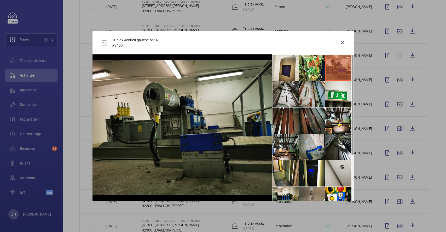
click at [313, 120] on li at bounding box center [312, 120] width 26 height 26
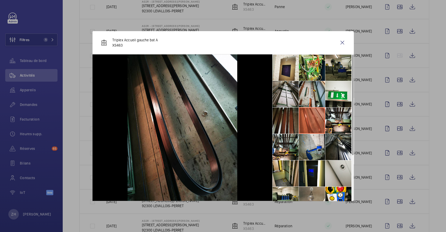
click at [287, 120] on li at bounding box center [286, 120] width 26 height 26
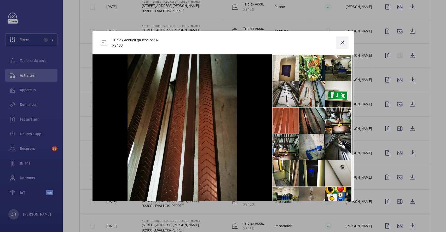
click at [343, 40] on wm-front-icon-button at bounding box center [342, 42] width 13 height 13
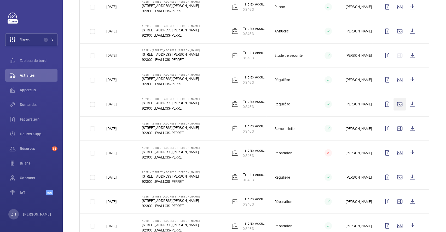
click at [396, 104] on wm-front-icon-button at bounding box center [400, 104] width 13 height 13
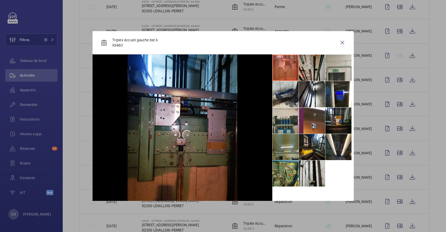
click at [306, 64] on li at bounding box center [312, 68] width 26 height 26
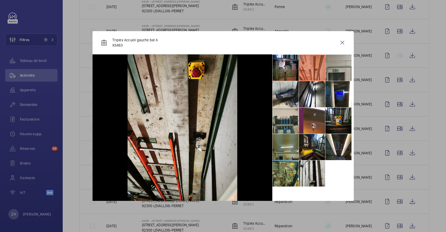
drag, startPoint x: 337, startPoint y: 72, endPoint x: 338, endPoint y: 78, distance: 5.3
click at [337, 72] on li at bounding box center [338, 68] width 26 height 26
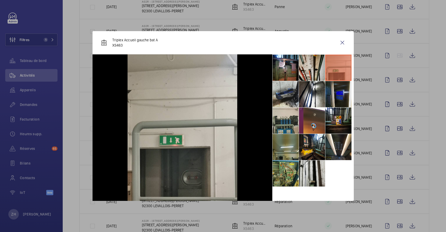
click at [337, 97] on li at bounding box center [338, 94] width 26 height 26
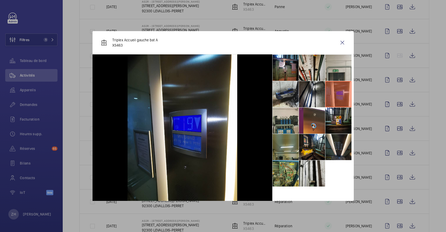
click at [314, 101] on li at bounding box center [312, 94] width 26 height 26
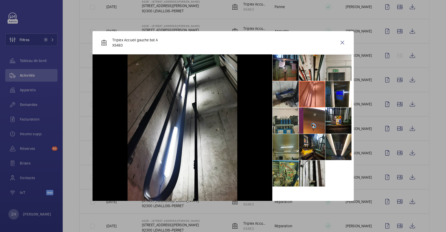
click at [290, 95] on li at bounding box center [286, 94] width 26 height 26
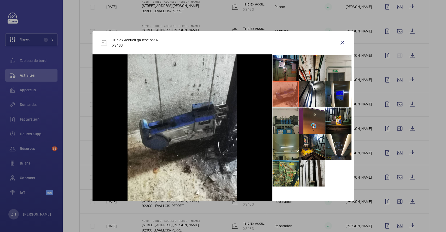
click at [280, 119] on li at bounding box center [286, 120] width 26 height 26
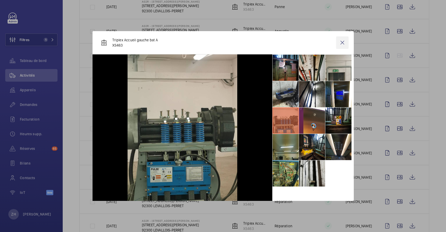
click at [341, 43] on wm-front-icon-button at bounding box center [342, 42] width 13 height 13
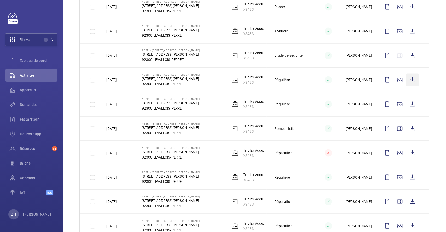
click at [407, 79] on wm-front-icon-button at bounding box center [412, 79] width 13 height 13
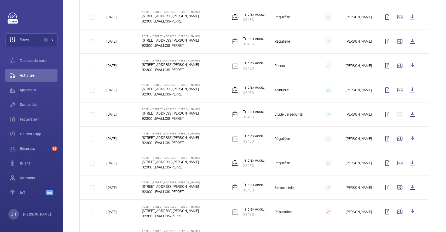
scroll to position [475, 0]
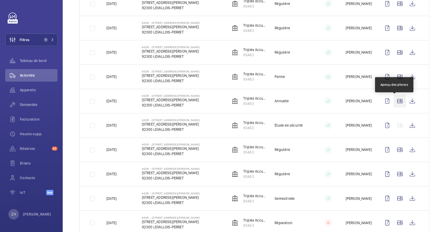
click at [395, 102] on wm-front-icon-button at bounding box center [400, 101] width 13 height 13
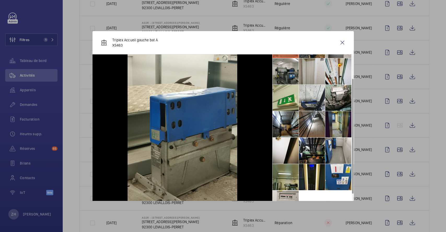
scroll to position [38, 0]
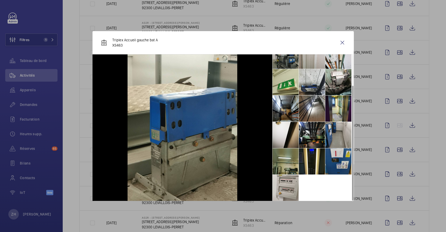
click at [340, 158] on li at bounding box center [338, 161] width 26 height 26
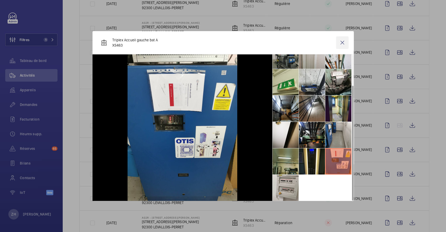
click at [342, 41] on wm-front-icon-button at bounding box center [342, 42] width 13 height 13
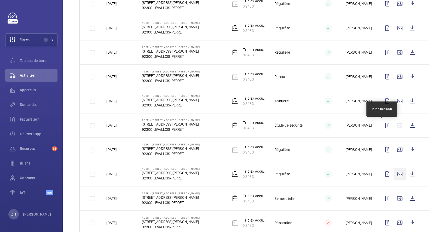
click at [394, 149] on wm-front-icon-button at bounding box center [400, 149] width 13 height 13
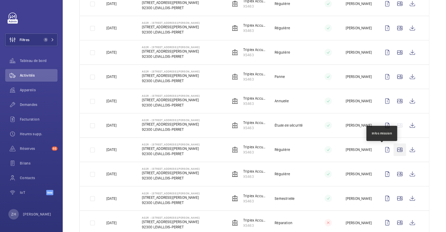
click at [394, 151] on wm-front-icon-button at bounding box center [400, 149] width 13 height 13
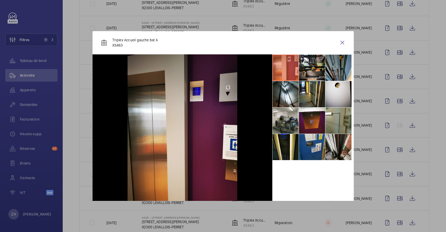
click at [309, 149] on li at bounding box center [312, 147] width 26 height 26
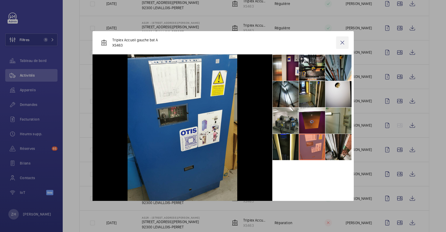
click at [347, 41] on wm-front-icon-button at bounding box center [342, 42] width 13 height 13
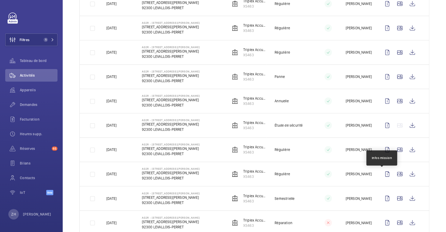
click at [406, 174] on wm-front-icon-button at bounding box center [412, 174] width 13 height 13
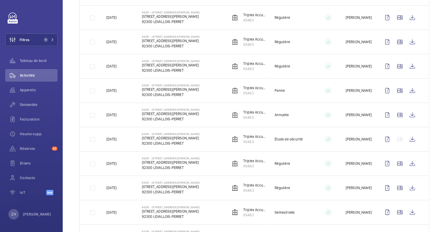
scroll to position [440, 0]
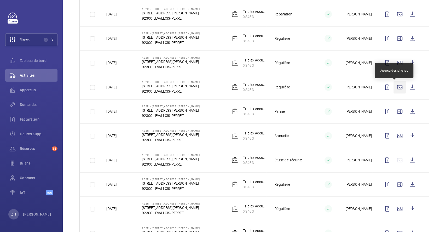
click at [394, 90] on wm-front-icon-button at bounding box center [400, 87] width 13 height 13
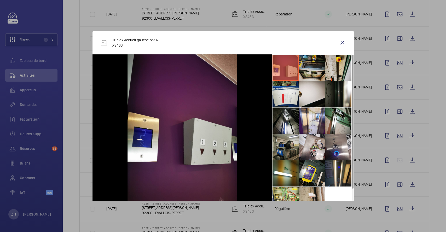
click at [315, 67] on li at bounding box center [312, 68] width 26 height 26
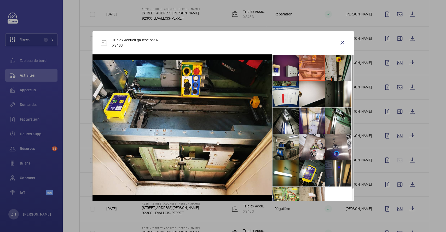
click at [342, 70] on li at bounding box center [338, 68] width 26 height 26
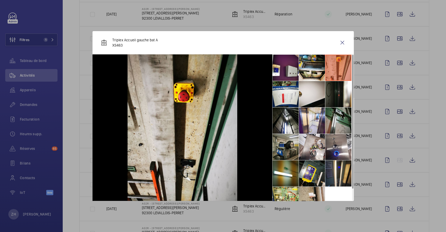
click at [335, 124] on li at bounding box center [338, 120] width 26 height 26
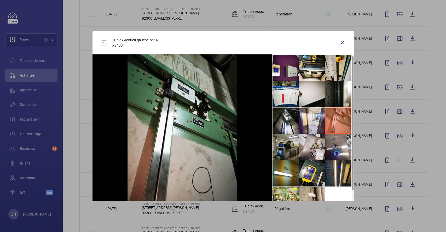
scroll to position [12, 0]
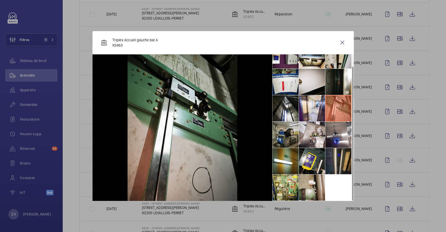
click at [332, 154] on li at bounding box center [338, 161] width 26 height 26
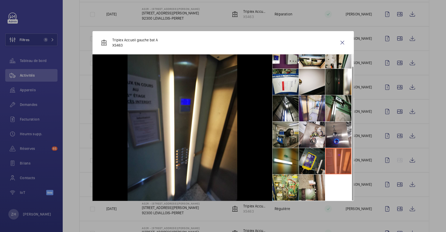
click at [306, 164] on li at bounding box center [312, 161] width 26 height 26
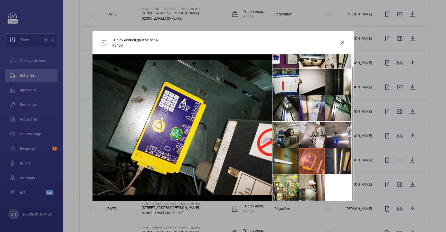
click at [281, 165] on li at bounding box center [286, 161] width 26 height 26
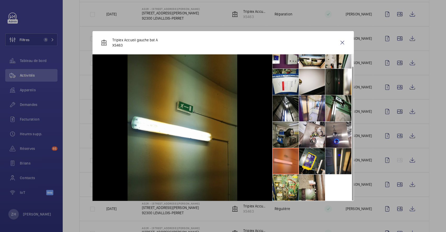
click at [278, 140] on li at bounding box center [286, 135] width 26 height 26
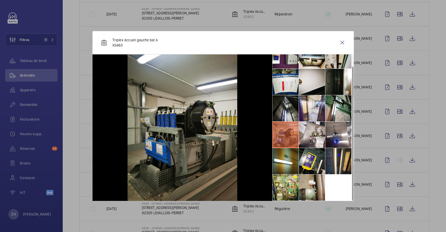
click at [285, 115] on li at bounding box center [286, 108] width 26 height 26
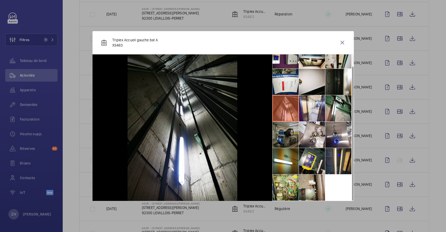
click at [282, 137] on li at bounding box center [286, 135] width 26 height 26
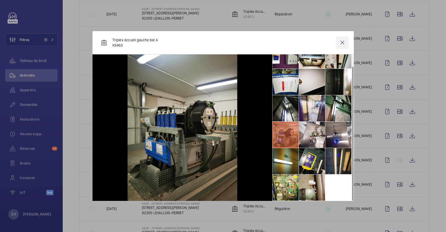
click at [341, 42] on wm-front-icon-button at bounding box center [342, 42] width 13 height 13
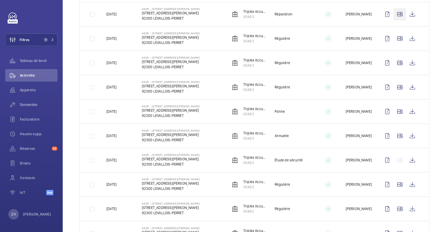
click at [395, 14] on wm-front-icon-button at bounding box center [400, 14] width 13 height 13
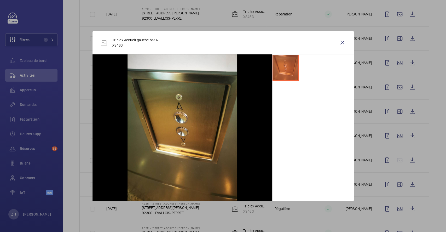
drag, startPoint x: 342, startPoint y: 42, endPoint x: 440, endPoint y: 129, distance: 131.4
click at [342, 42] on wm-front-icon-button at bounding box center [342, 42] width 13 height 13
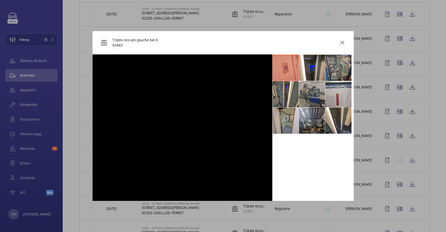
scroll to position [34, 0]
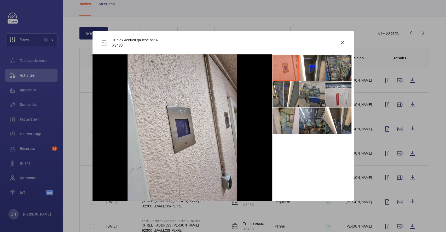
click at [341, 64] on li at bounding box center [338, 68] width 26 height 26
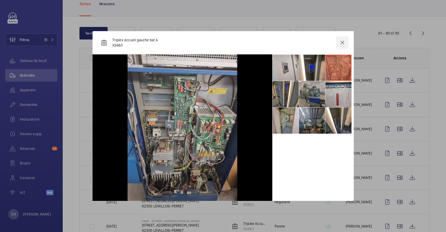
click at [342, 43] on wm-front-icon-button at bounding box center [342, 42] width 13 height 13
click at [396, 103] on wm-front-icon-button at bounding box center [400, 104] width 13 height 13
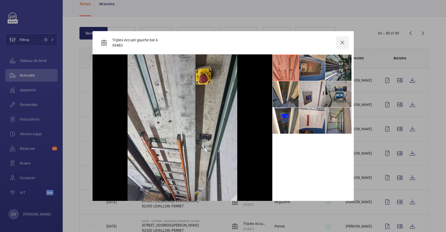
click at [339, 42] on wm-front-icon-button at bounding box center [342, 42] width 13 height 13
click at [395, 79] on wm-front-icon-button at bounding box center [400, 80] width 13 height 13
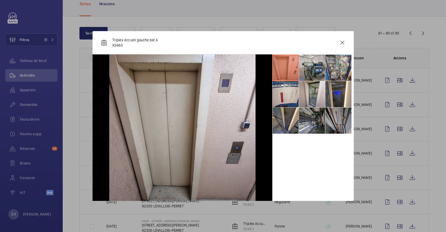
click at [338, 120] on li at bounding box center [338, 120] width 26 height 26
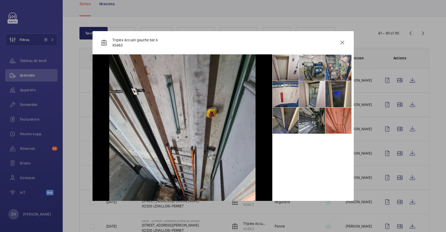
click at [340, 96] on li at bounding box center [338, 94] width 26 height 26
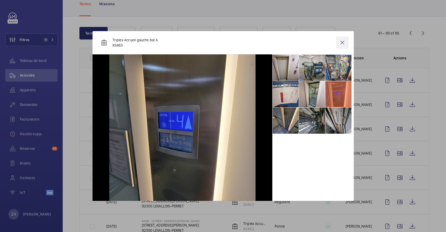
click at [342, 41] on wm-front-icon-button at bounding box center [342, 42] width 13 height 13
click at [404, 31] on wm-front-icon-button at bounding box center [410, 33] width 13 height 13
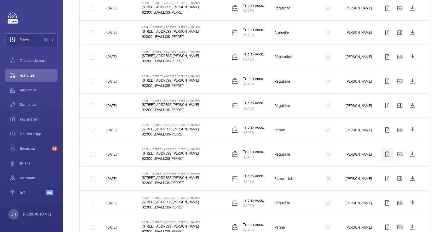
scroll to position [614, 0]
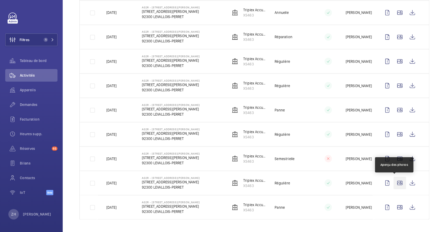
click at [396, 182] on wm-front-icon-button at bounding box center [400, 182] width 13 height 13
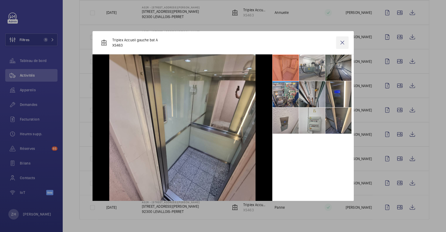
click at [341, 43] on wm-front-icon-button at bounding box center [342, 42] width 13 height 13
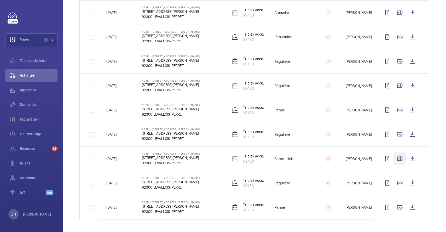
click at [394, 156] on wm-front-icon-button at bounding box center [400, 158] width 13 height 13
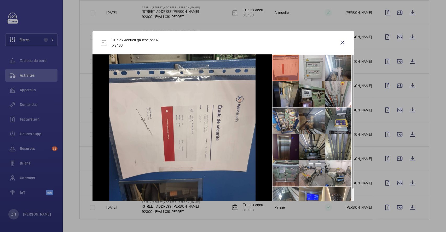
click at [340, 145] on li at bounding box center [338, 147] width 26 height 26
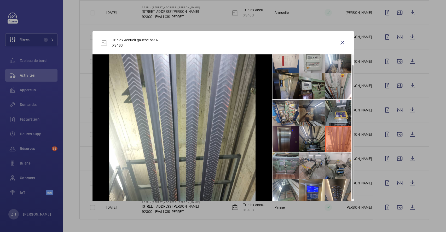
scroll to position [12, 0]
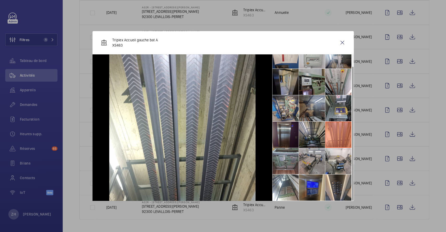
click at [312, 189] on li at bounding box center [312, 187] width 26 height 26
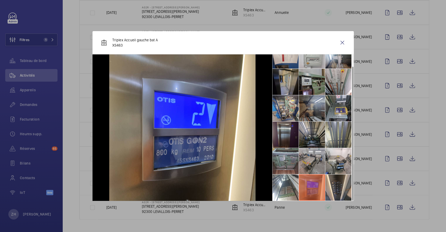
click at [342, 135] on li at bounding box center [338, 135] width 26 height 26
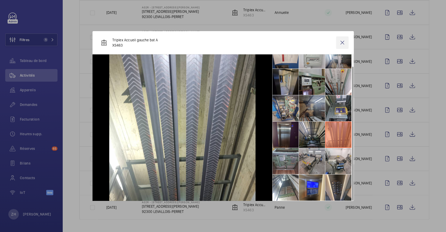
click at [343, 43] on wm-front-icon-button at bounding box center [342, 42] width 13 height 13
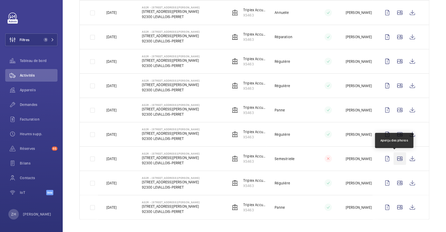
click at [394, 157] on wm-front-icon-button at bounding box center [400, 158] width 13 height 13
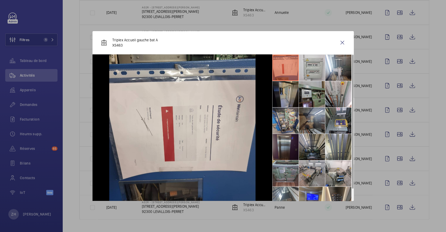
click at [344, 147] on li at bounding box center [338, 147] width 26 height 26
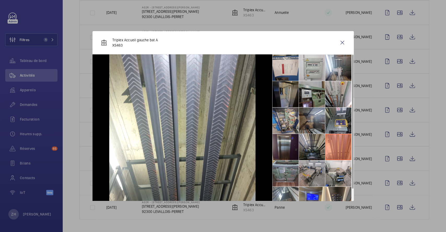
click at [290, 96] on li at bounding box center [286, 94] width 26 height 26
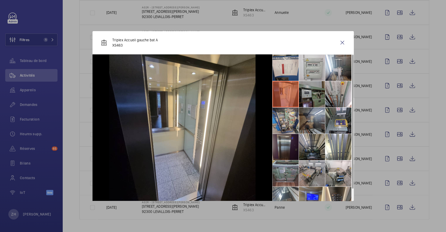
click at [308, 94] on li at bounding box center [312, 94] width 26 height 26
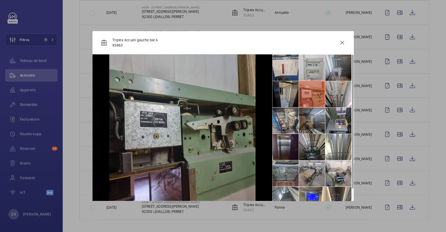
click at [341, 67] on li at bounding box center [338, 68] width 26 height 26
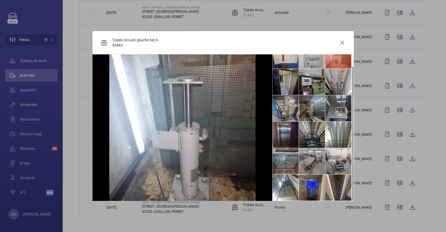
click at [303, 188] on li at bounding box center [312, 187] width 26 height 26
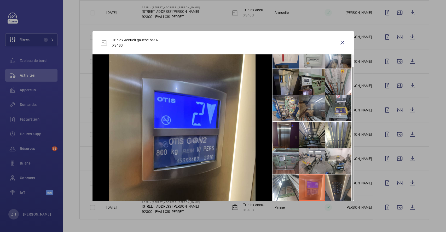
click at [329, 188] on li at bounding box center [338, 187] width 26 height 26
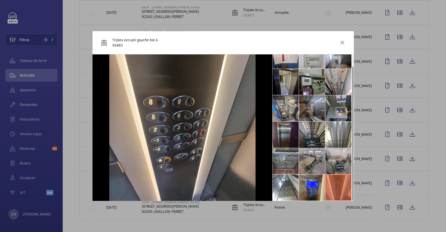
click at [341, 159] on li at bounding box center [338, 161] width 26 height 26
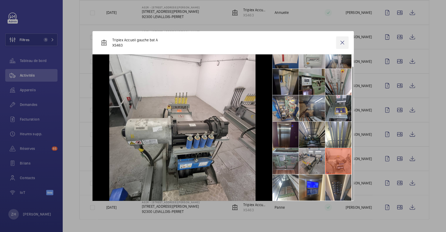
click at [343, 43] on wm-front-icon-button at bounding box center [342, 42] width 13 height 13
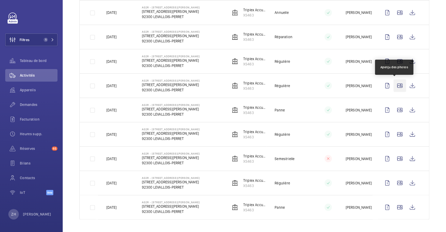
click at [394, 83] on wm-front-icon-button at bounding box center [400, 85] width 13 height 13
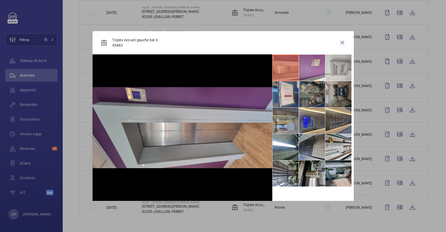
click at [335, 98] on li at bounding box center [338, 94] width 26 height 26
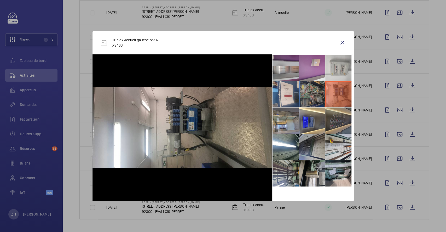
click at [338, 128] on li at bounding box center [338, 120] width 26 height 26
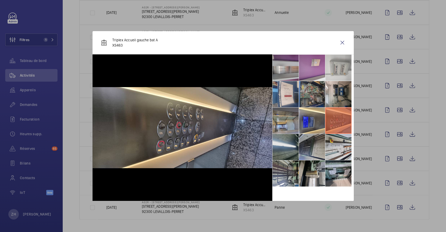
click at [286, 145] on li at bounding box center [286, 147] width 26 height 26
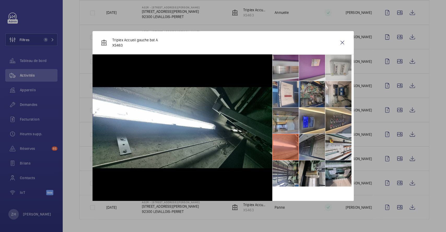
drag, startPoint x: 312, startPoint y: 141, endPoint x: 315, endPoint y: 141, distance: 3.7
click at [312, 141] on li at bounding box center [312, 147] width 26 height 26
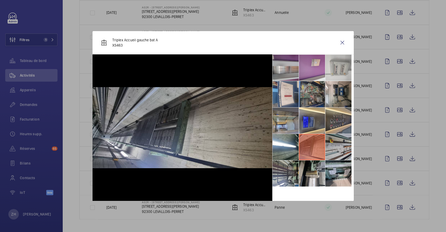
click at [339, 141] on li at bounding box center [338, 147] width 26 height 26
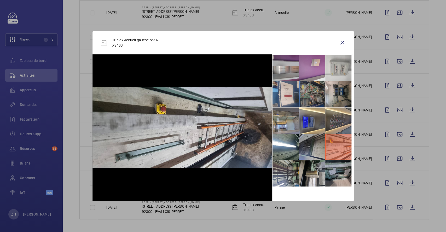
click at [340, 171] on li at bounding box center [338, 173] width 26 height 26
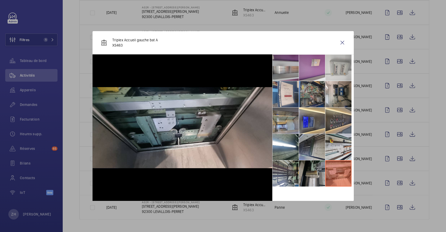
click at [314, 172] on li at bounding box center [312, 173] width 26 height 26
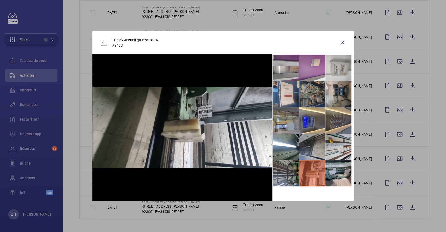
click at [284, 173] on li at bounding box center [286, 173] width 26 height 26
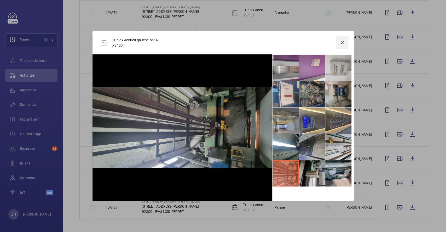
click at [343, 42] on wm-front-icon-button at bounding box center [342, 42] width 13 height 13
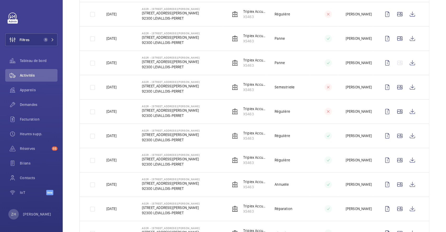
scroll to position [231, 0]
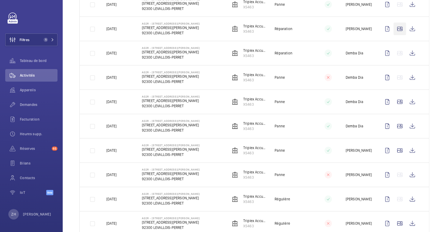
click at [395, 35] on wm-front-icon-button at bounding box center [400, 28] width 13 height 13
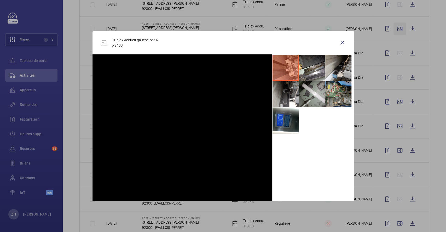
scroll to position [161, 0]
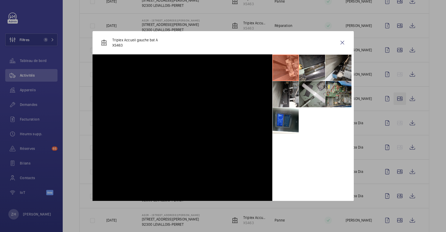
click at [395, 101] on div at bounding box center [223, 116] width 446 height 232
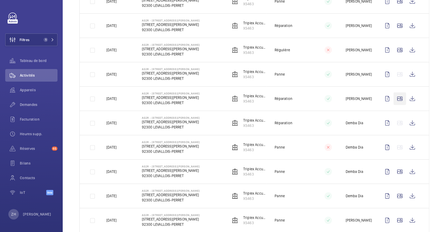
click at [395, 101] on wm-front-icon-button at bounding box center [400, 98] width 13 height 13
click at [397, 99] on wm-front-icon-button at bounding box center [400, 98] width 13 height 13
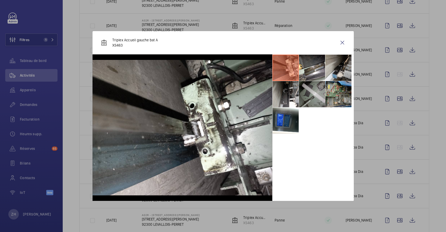
click at [311, 89] on li at bounding box center [312, 94] width 26 height 26
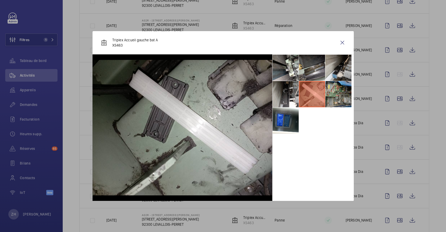
click at [314, 66] on li at bounding box center [312, 68] width 26 height 26
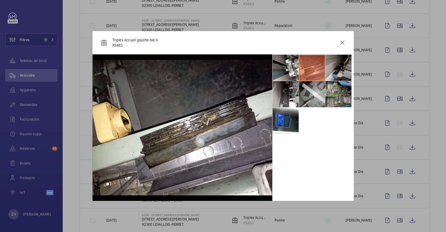
click at [340, 68] on li at bounding box center [338, 68] width 26 height 26
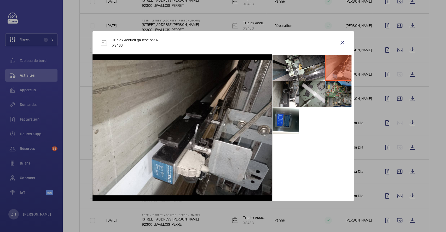
click at [337, 88] on li at bounding box center [338, 94] width 26 height 26
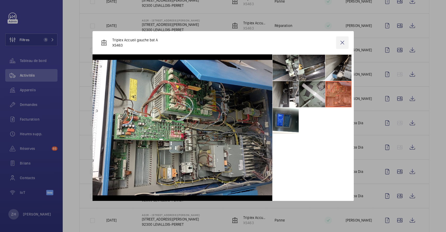
click at [342, 43] on wm-front-icon-button at bounding box center [342, 42] width 13 height 13
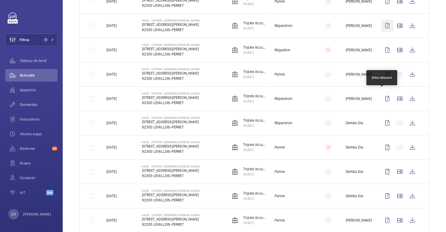
scroll to position [92, 0]
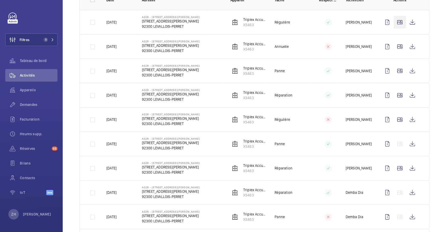
click at [394, 28] on wm-front-icon-button at bounding box center [400, 22] width 13 height 13
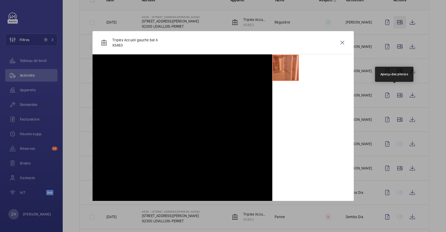
scroll to position [22, 0]
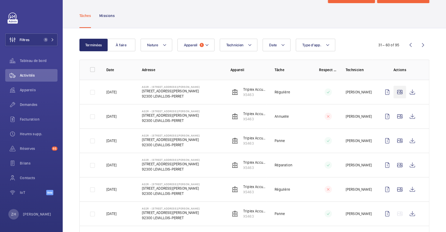
click at [396, 89] on wm-front-icon-button at bounding box center [400, 92] width 13 height 13
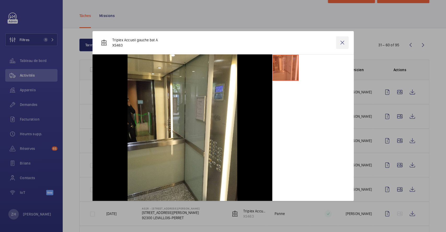
click at [340, 40] on wm-front-icon-button at bounding box center [342, 42] width 13 height 13
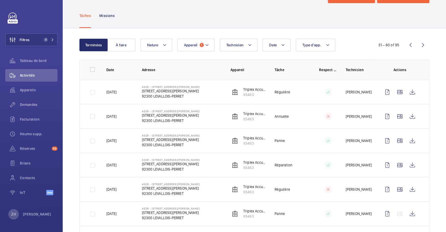
click at [407, 47] on wm-front-icon-button at bounding box center [410, 45] width 13 height 13
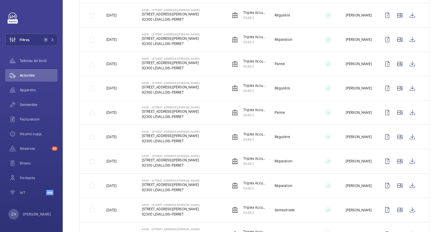
scroll to position [614, 0]
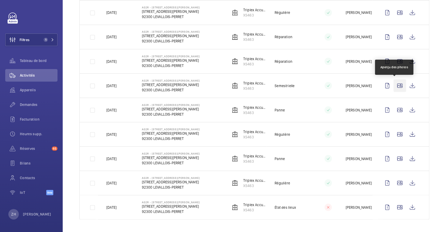
click at [395, 85] on wm-front-icon-button at bounding box center [400, 85] width 13 height 13
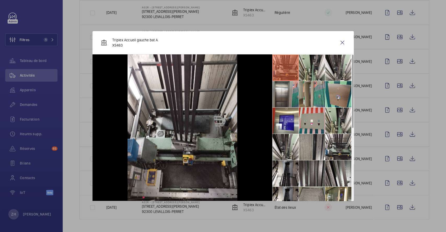
click at [312, 171] on li at bounding box center [312, 173] width 26 height 26
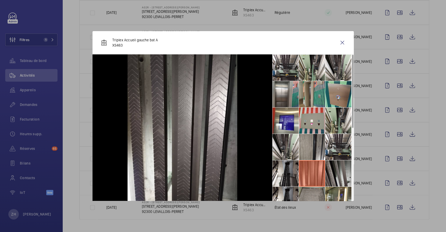
click at [337, 173] on li at bounding box center [338, 173] width 26 height 26
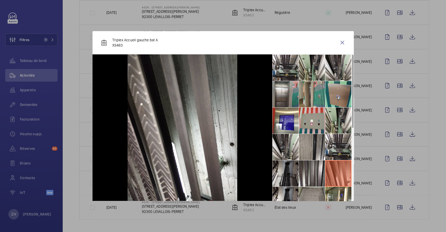
click at [288, 174] on li at bounding box center [286, 173] width 26 height 26
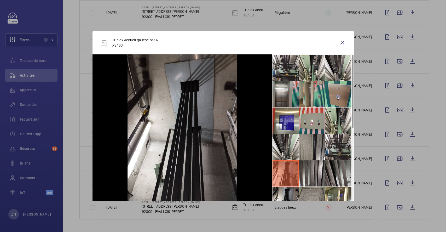
click at [336, 175] on li at bounding box center [338, 173] width 26 height 26
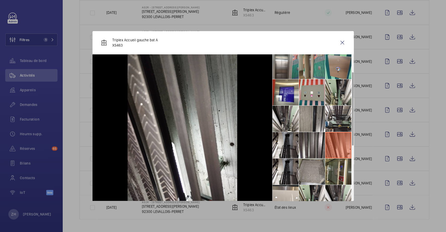
scroll to position [35, 0]
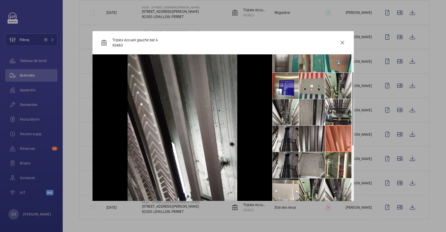
click at [286, 159] on li at bounding box center [286, 165] width 26 height 26
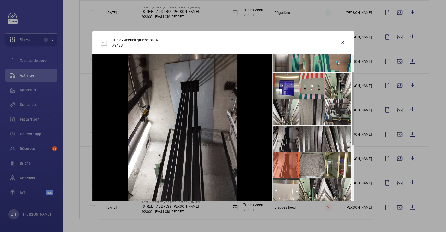
click at [290, 137] on li at bounding box center [286, 138] width 26 height 26
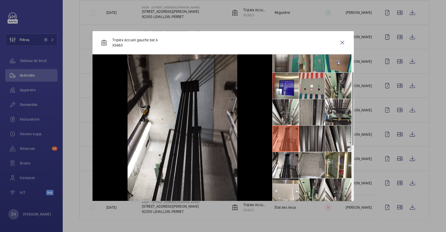
click at [318, 139] on li at bounding box center [312, 138] width 26 height 26
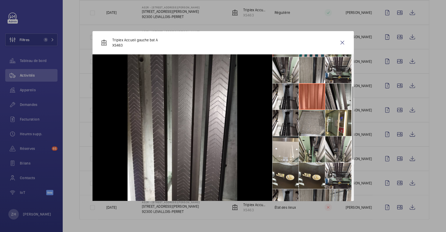
scroll to position [139, 0]
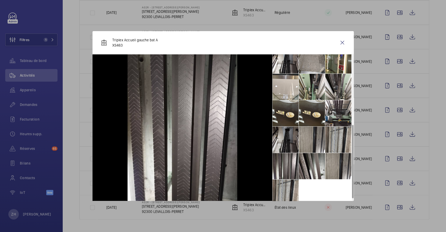
click at [289, 135] on li at bounding box center [286, 139] width 26 height 26
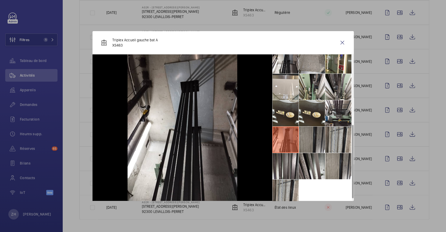
click at [314, 137] on li at bounding box center [312, 139] width 26 height 26
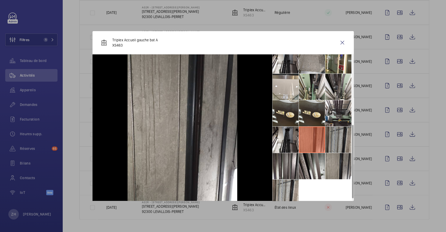
click at [336, 139] on li at bounding box center [338, 139] width 26 height 26
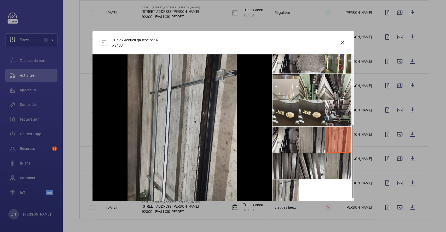
drag, startPoint x: 287, startPoint y: 169, endPoint x: 298, endPoint y: 167, distance: 11.7
click at [287, 169] on li at bounding box center [286, 166] width 26 height 26
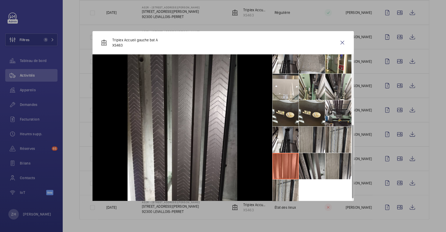
click at [311, 164] on li at bounding box center [312, 166] width 26 height 26
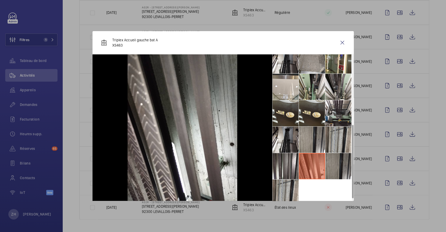
click at [332, 167] on li at bounding box center [338, 166] width 26 height 26
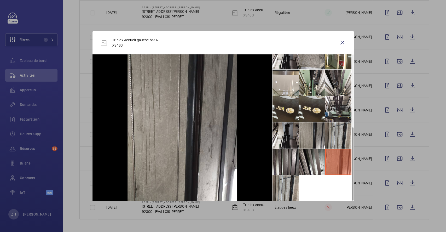
scroll to position [144, 0]
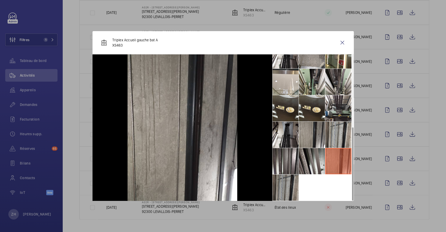
click at [286, 182] on li at bounding box center [286, 187] width 26 height 26
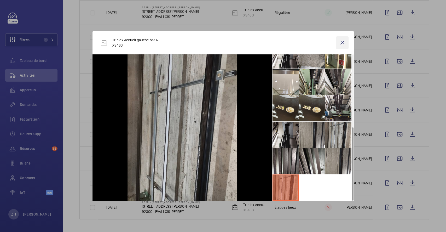
drag, startPoint x: 345, startPoint y: 41, endPoint x: 240, endPoint y: 19, distance: 107.6
click at [345, 41] on wm-front-icon-button at bounding box center [342, 42] width 13 height 13
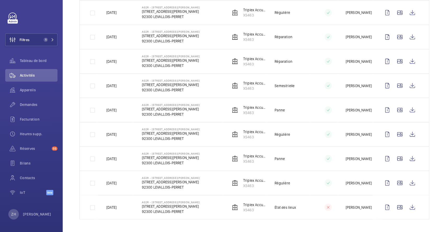
scroll to position [370, 0]
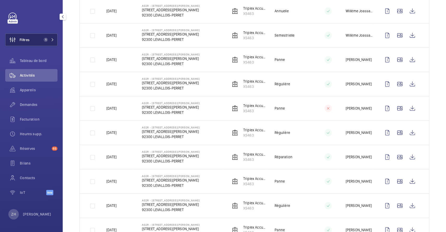
click at [29, 35] on span "Filtres" at bounding box center [17, 39] width 24 height 13
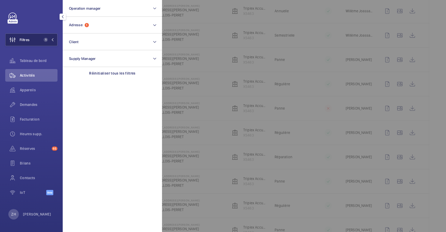
scroll to position [0, 0]
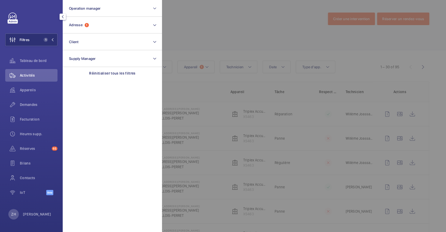
click at [199, 24] on div at bounding box center [385, 116] width 446 height 232
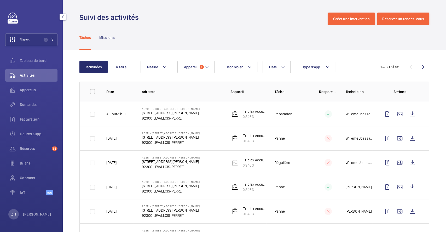
drag, startPoint x: 216, startPoint y: 39, endPoint x: 63, endPoint y: 100, distance: 164.6
click at [217, 39] on div "Tâches Missions" at bounding box center [254, 37] width 350 height 25
click at [202, 39] on div "Tâches Missions" at bounding box center [254, 37] width 350 height 25
click at [194, 101] on th "Adresse" at bounding box center [178, 92] width 89 height 20
click at [36, 104] on span "Demandes" at bounding box center [39, 104] width 38 height 5
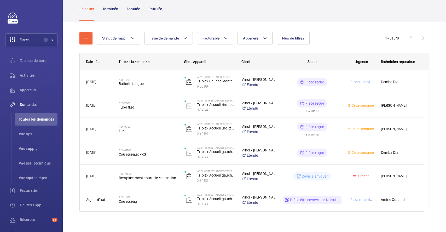
scroll to position [38, 0]
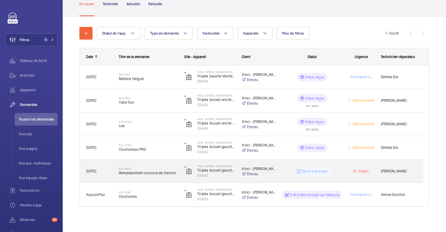
click at [153, 161] on div "R25-10809 Remplacement courroie de traction." at bounding box center [145, 171] width 65 height 24
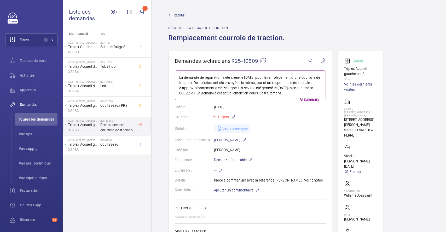
drag, startPoint x: 262, startPoint y: 59, endPoint x: 254, endPoint y: 56, distance: 8.8
click at [263, 59] on mat-icon at bounding box center [263, 60] width 6 height 6
drag, startPoint x: 344, startPoint y: 68, endPoint x: 371, endPoint y: 79, distance: 29.5
click at [371, 79] on wm-front-card "Working Triplex Accueil gauche bat A XS463 Voir les dernières visites AG2R - 15…" at bounding box center [361, 154] width 46 height 206
copy div "Triplex Accueil gauche bat A XS463"
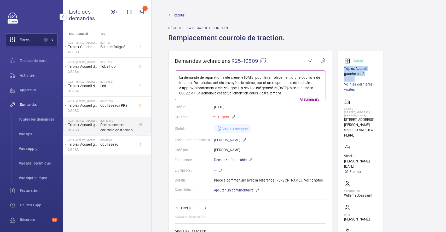
click at [31, 39] on button "Filtres 1" at bounding box center [31, 39] width 52 height 13
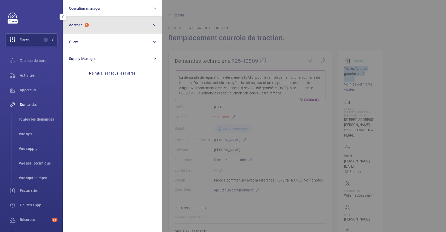
click at [103, 27] on button "Adresse 1" at bounding box center [112, 25] width 99 height 17
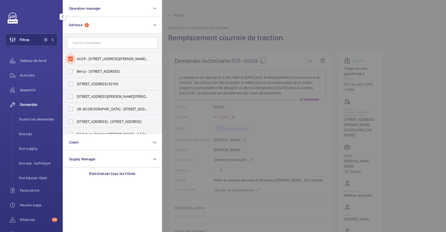
click at [73, 58] on input "AG2R - [STREET_ADDRESS][PERSON_NAME] - [STREET_ADDRESS][PERSON_NAME], LEVALLOIS…" at bounding box center [70, 59] width 10 height 10
checkbox input "false"
click at [256, 38] on div at bounding box center [385, 116] width 446 height 232
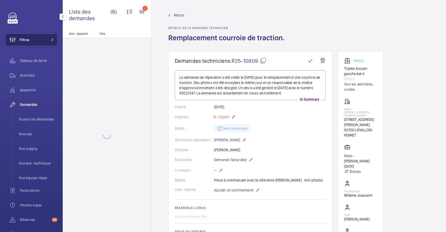
click at [30, 40] on button "Filtres" at bounding box center [31, 39] width 52 height 13
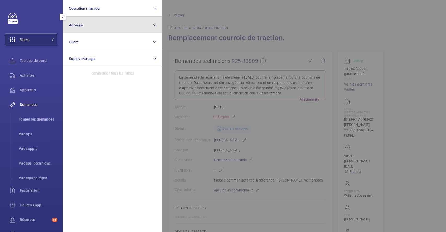
click at [90, 27] on button "Adresse" at bounding box center [112, 25] width 99 height 17
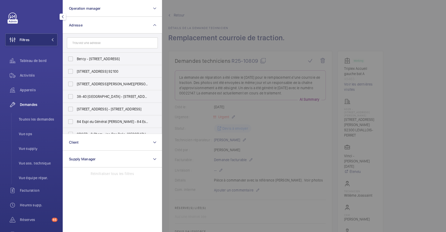
click at [91, 45] on input "text" at bounding box center [112, 42] width 91 height 11
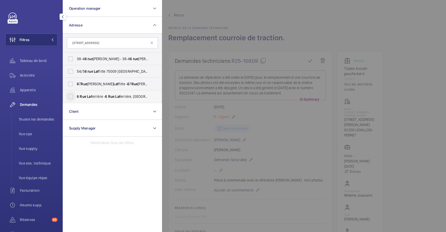
type input "6 rue laf"
click at [72, 97] on input "6 Rue Laf errière - 6 Rue Laf errière, PARIS 75009" at bounding box center [70, 96] width 10 height 10
checkbox input "true"
click at [330, 17] on div at bounding box center [385, 116] width 446 height 232
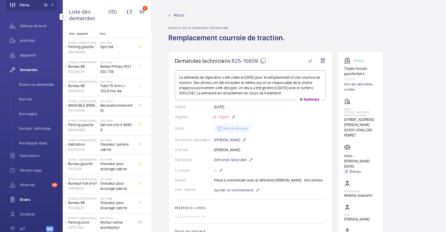
scroll to position [63, 0]
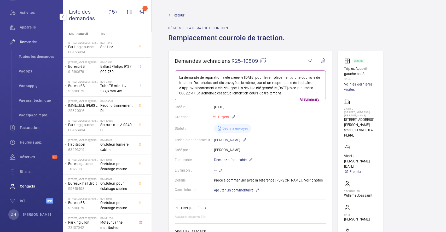
click at [32, 184] on span "Contacts" at bounding box center [39, 185] width 38 height 5
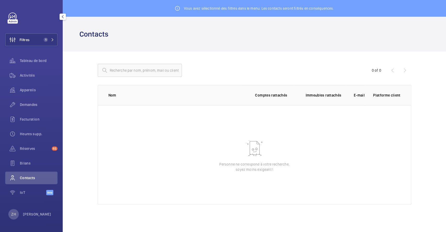
click at [30, 177] on span "Contacts" at bounding box center [39, 177] width 38 height 5
click at [38, 41] on button "Filtres 1" at bounding box center [31, 39] width 52 height 13
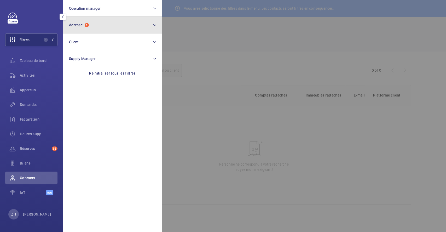
click at [90, 25] on button "Adresse 1" at bounding box center [112, 25] width 99 height 17
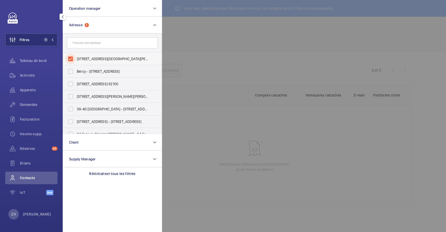
drag, startPoint x: 71, startPoint y: 58, endPoint x: 102, endPoint y: 56, distance: 30.7
click at [71, 58] on input "6 Rue Laferrière - 6 Rue Laferrière, PARIS 75009" at bounding box center [70, 59] width 10 height 10
checkbox input "false"
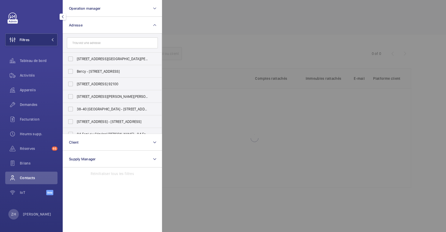
click at [238, 48] on div at bounding box center [385, 116] width 446 height 232
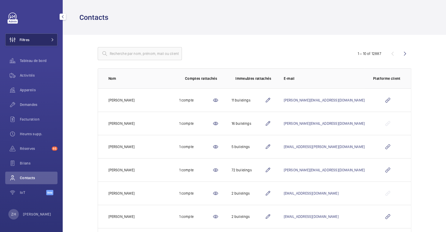
click at [28, 38] on span "Filtres" at bounding box center [25, 39] width 10 height 5
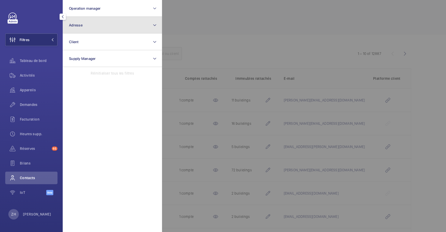
click at [102, 26] on button "Adresse" at bounding box center [112, 25] width 99 height 17
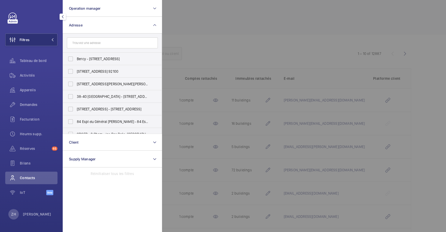
click at [104, 43] on input "text" at bounding box center [112, 42] width 91 height 11
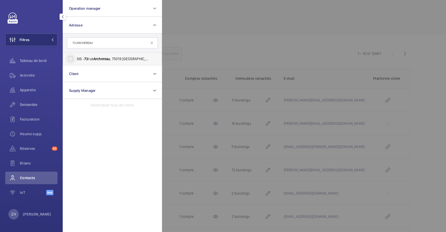
type input "73 ARCHEREAU"
click at [73, 58] on input "SIS - 73 rue Archereau , 75019 Paris - 73 Rue Archereau , PARIS 75019" at bounding box center [70, 59] width 10 height 10
checkbox input "true"
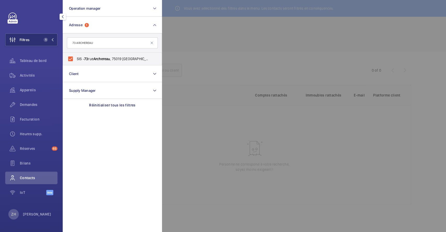
drag, startPoint x: 196, startPoint y: 42, endPoint x: 191, endPoint y: 42, distance: 5.8
click at [197, 42] on div at bounding box center [385, 116] width 446 height 232
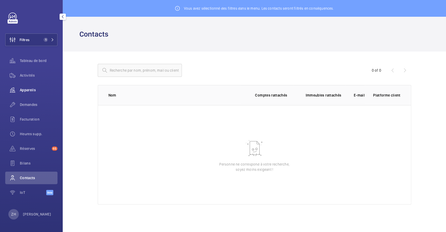
drag, startPoint x: 31, startPoint y: 76, endPoint x: 51, endPoint y: 84, distance: 21.7
click at [31, 76] on span "Activités" at bounding box center [39, 75] width 38 height 5
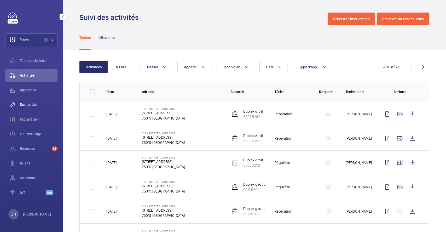
click at [32, 105] on span "Demandes" at bounding box center [39, 104] width 38 height 5
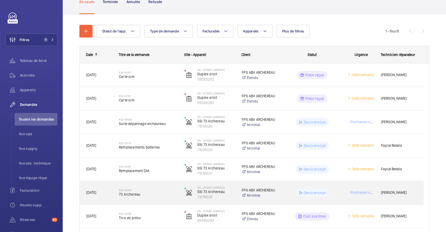
scroll to position [15, 0]
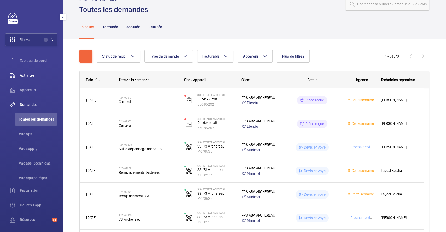
click at [30, 75] on span "Activités" at bounding box center [39, 75] width 38 height 5
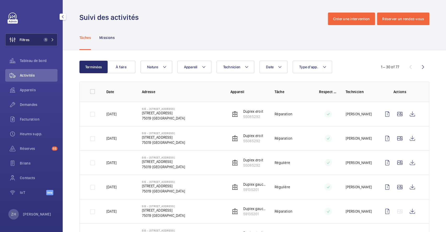
click at [38, 41] on button "Filtres 1" at bounding box center [31, 39] width 52 height 13
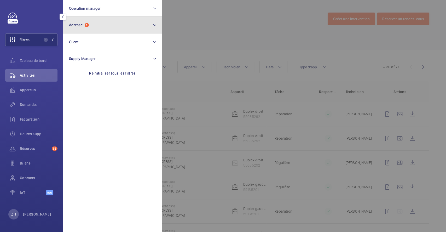
click at [102, 28] on button "Adresse 1" at bounding box center [112, 25] width 99 height 17
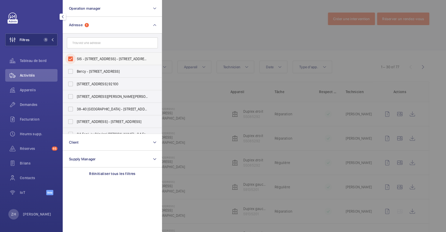
click at [72, 57] on input "SIS - 73 rue Archereau, 75019 Paris - 73 Rue Archereau, PARIS 75019" at bounding box center [70, 59] width 10 height 10
checkbox input "false"
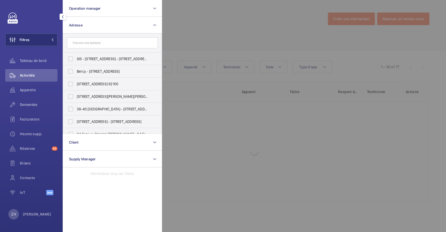
click at [222, 31] on div at bounding box center [385, 116] width 446 height 232
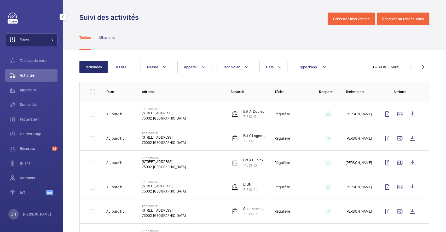
click at [34, 39] on button "Filtres" at bounding box center [31, 39] width 52 height 13
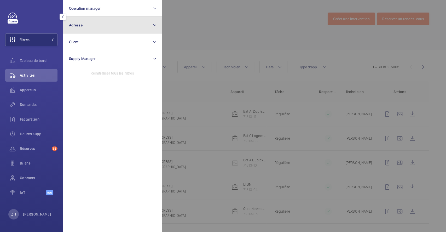
click at [95, 29] on button "Adresse" at bounding box center [112, 25] width 99 height 17
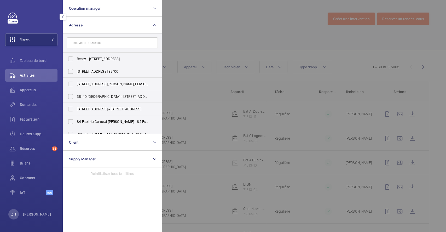
click at [88, 41] on input "text" at bounding box center [112, 42] width 91 height 11
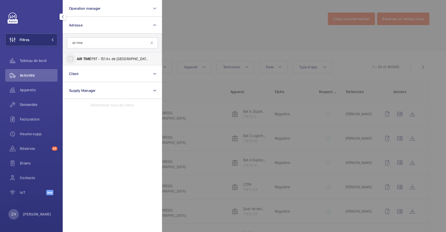
type input "air time"
click at [71, 57] on input "AIR TIME P9T - 151 Av. de France, PARIS 75013" at bounding box center [70, 59] width 10 height 10
checkbox input "true"
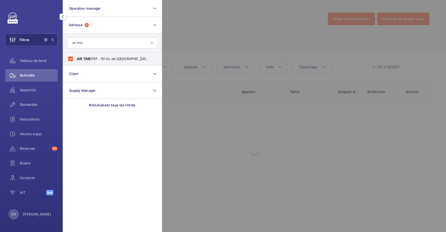
click at [169, 41] on div at bounding box center [385, 116] width 446 height 232
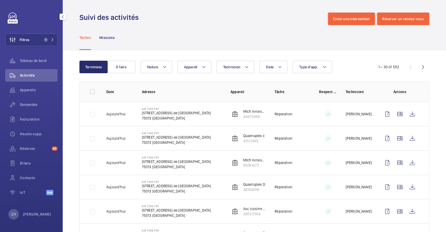
scroll to position [35, 0]
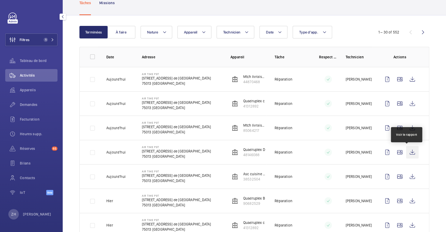
click at [407, 151] on wm-front-icon-button at bounding box center [412, 152] width 13 height 13
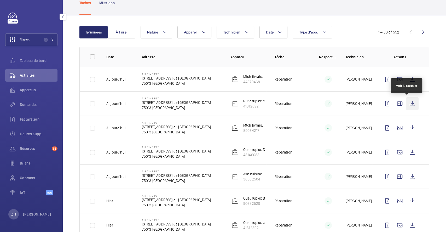
click at [406, 101] on wm-front-icon-button at bounding box center [412, 103] width 13 height 13
click at [407, 101] on wm-front-icon-button at bounding box center [412, 103] width 13 height 13
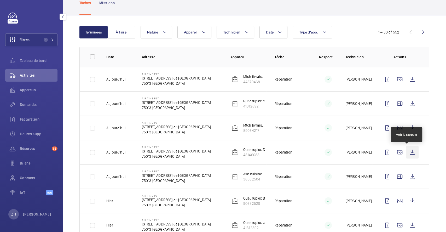
click at [407, 152] on wm-front-icon-button at bounding box center [412, 152] width 13 height 13
